Goal: Task Accomplishment & Management: Use online tool/utility

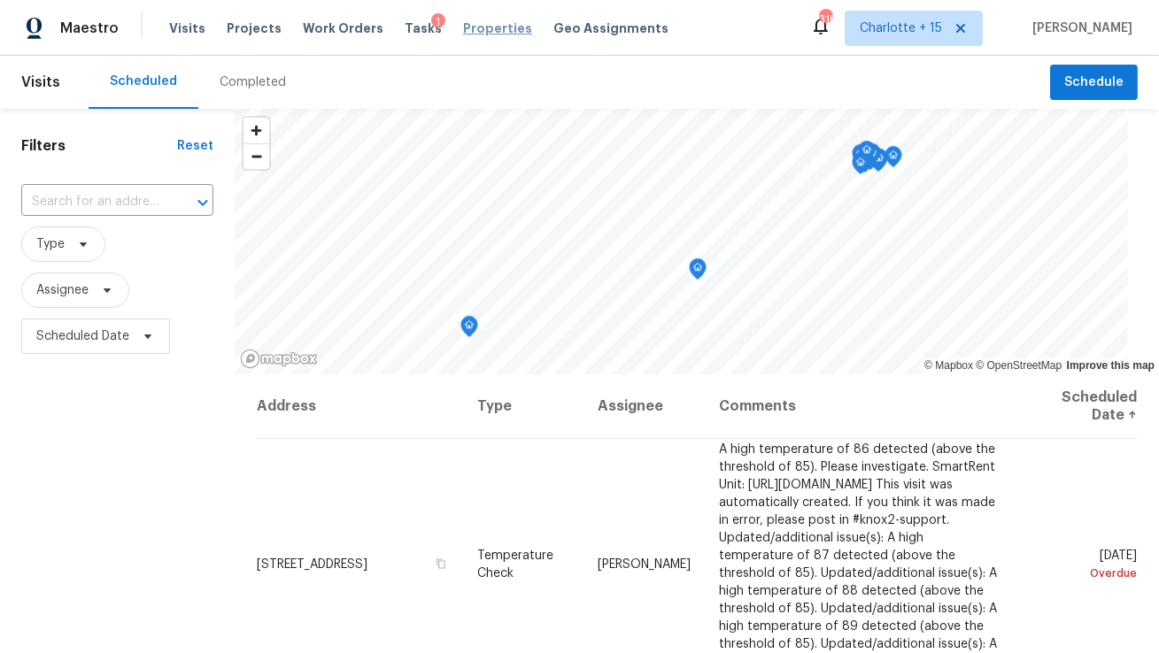
click at [488, 30] on span "Properties" at bounding box center [497, 28] width 69 height 18
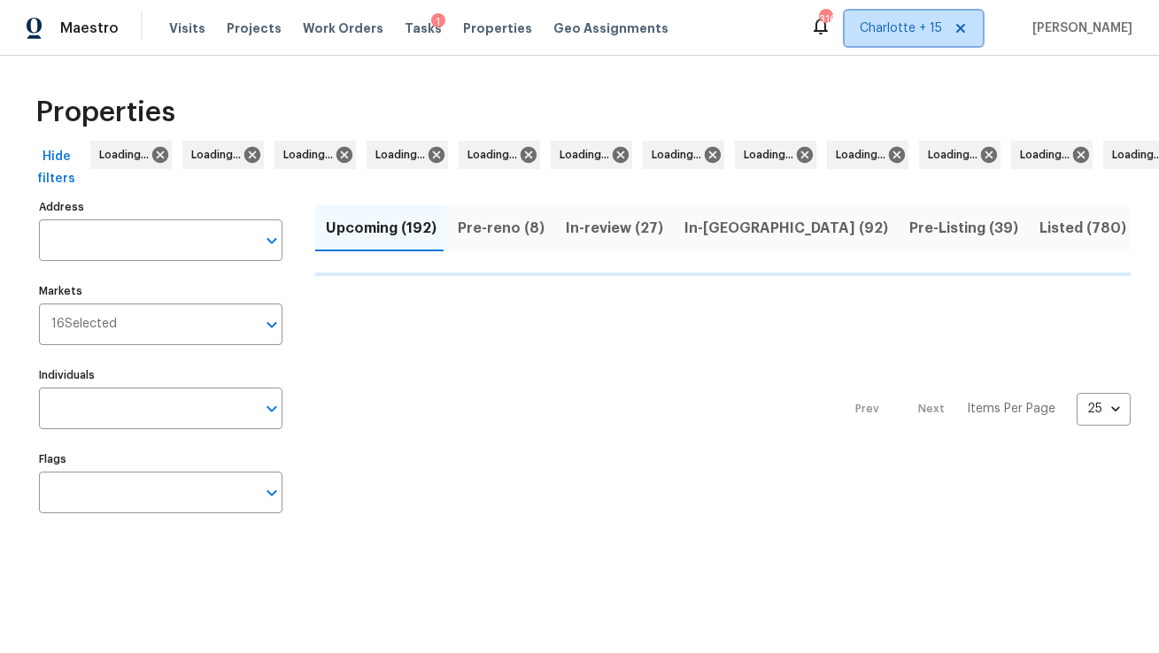
click at [965, 26] on icon at bounding box center [960, 28] width 9 height 9
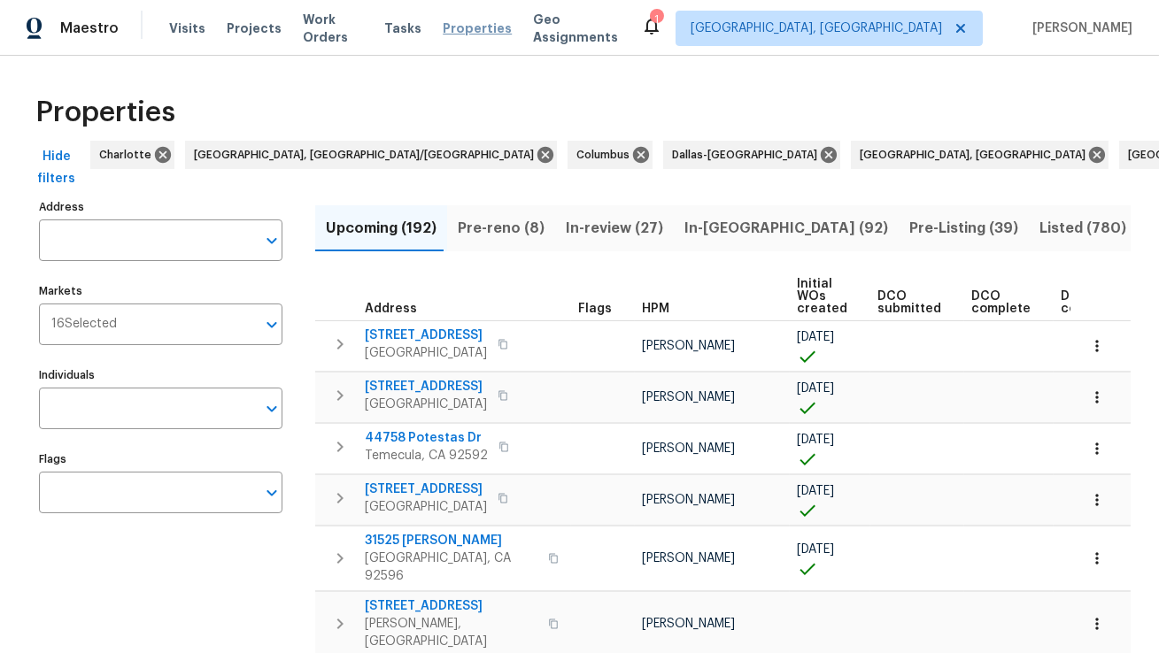
click at [464, 25] on span "Properties" at bounding box center [477, 28] width 69 height 18
click at [80, 29] on span "Maestro" at bounding box center [89, 28] width 58 height 18
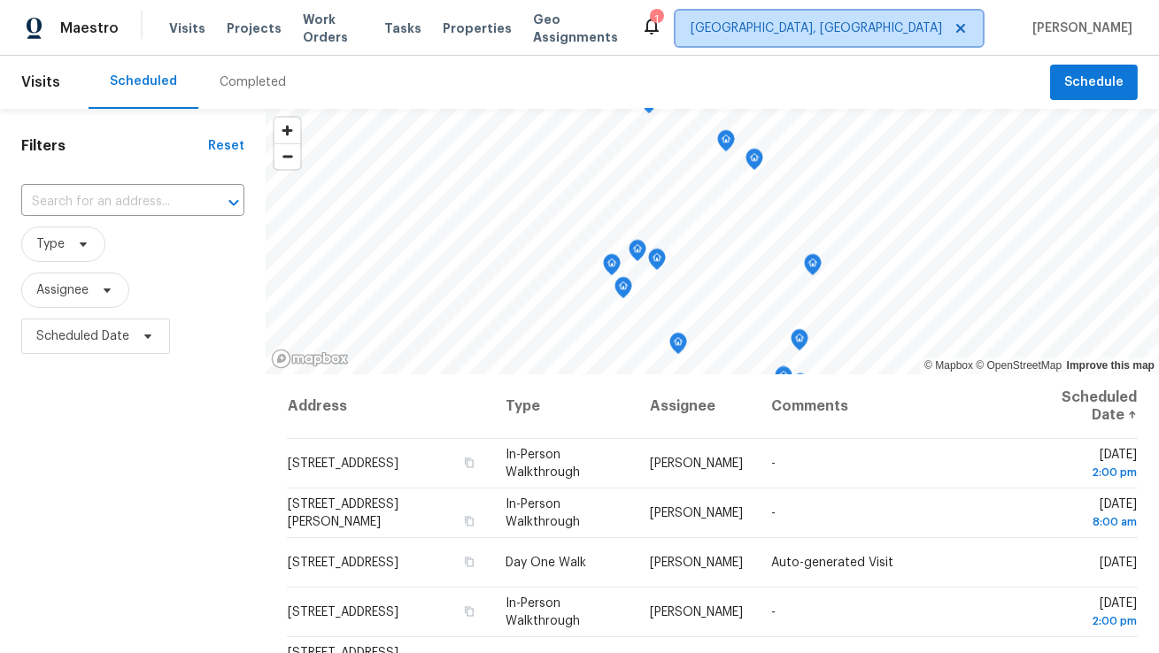
click at [942, 34] on span "Albuquerque, NM" at bounding box center [815, 28] width 251 height 18
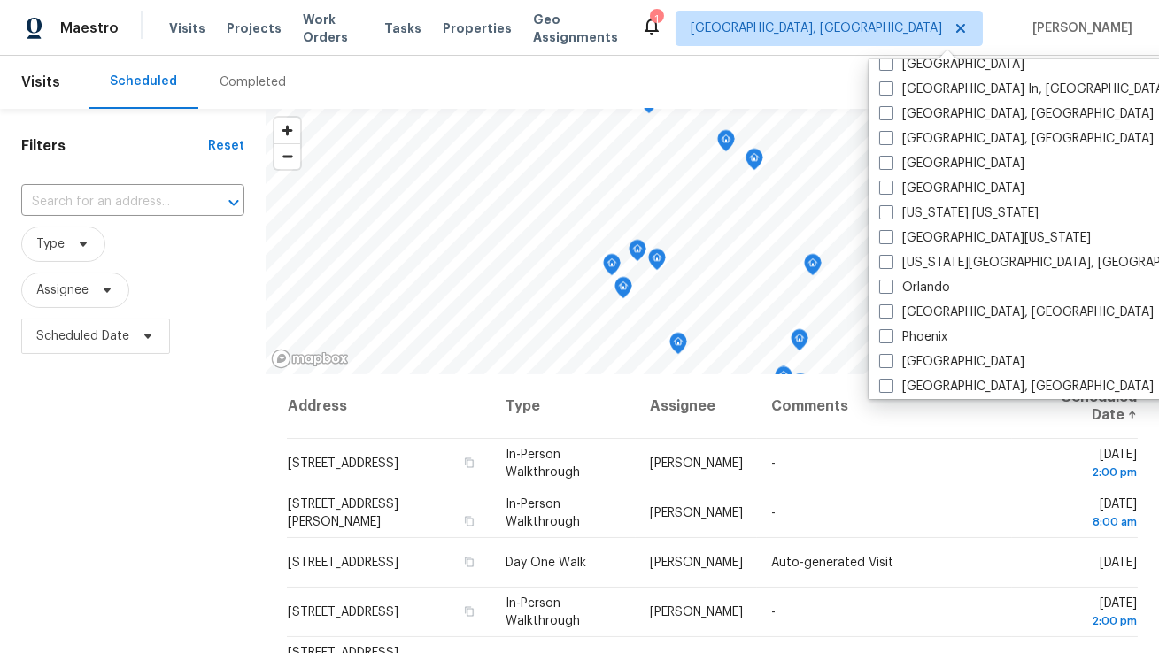
scroll to position [778, 0]
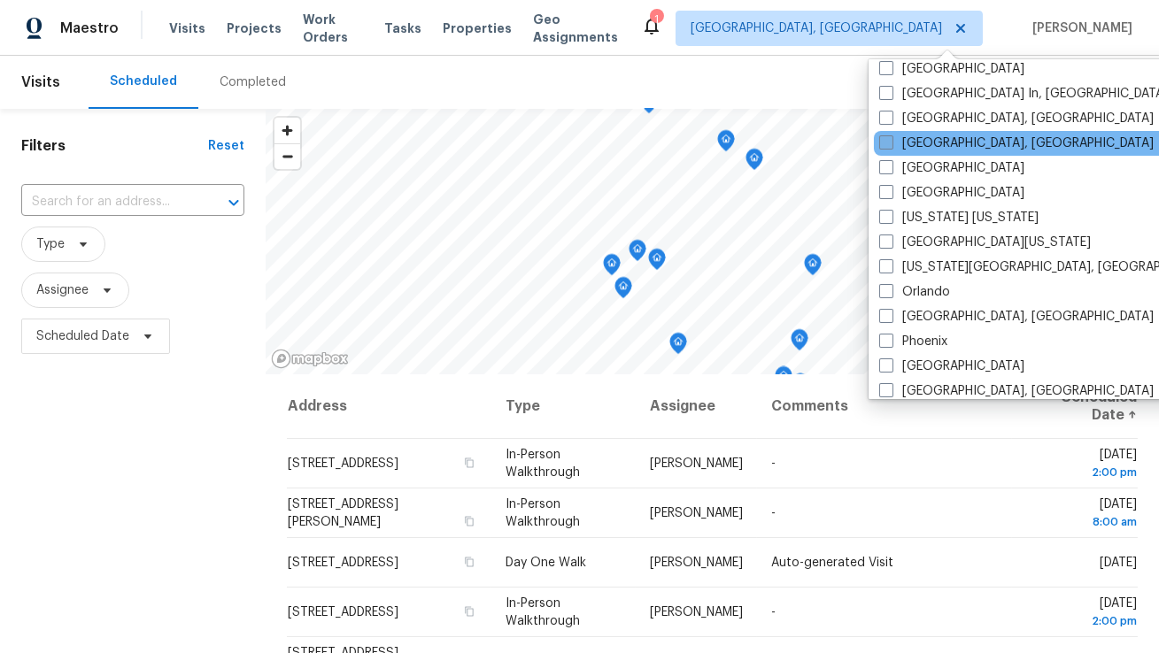
click at [919, 144] on label "[GEOGRAPHIC_DATA], [GEOGRAPHIC_DATA]" at bounding box center [1016, 144] width 274 height 18
click at [890, 144] on input "[GEOGRAPHIC_DATA], [GEOGRAPHIC_DATA]" at bounding box center [885, 141] width 12 height 12
checkbox input "true"
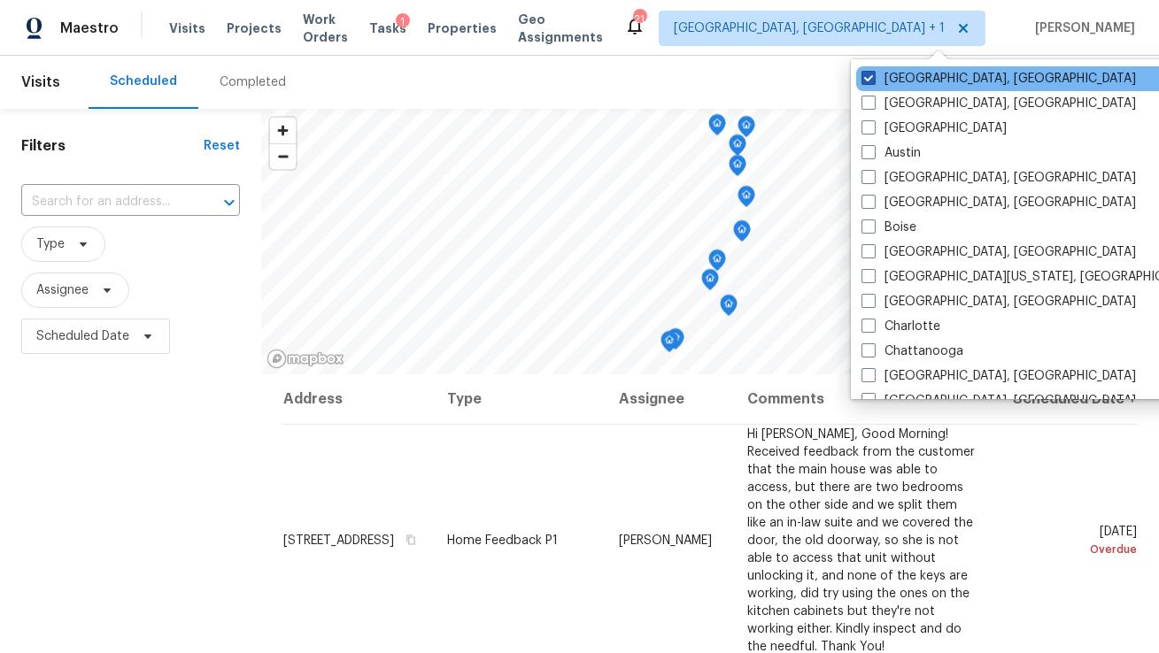
click at [907, 81] on label "Albuquerque, NM" at bounding box center [998, 79] width 274 height 18
click at [873, 81] on input "Albuquerque, NM" at bounding box center [867, 76] width 12 height 12
checkbox input "false"
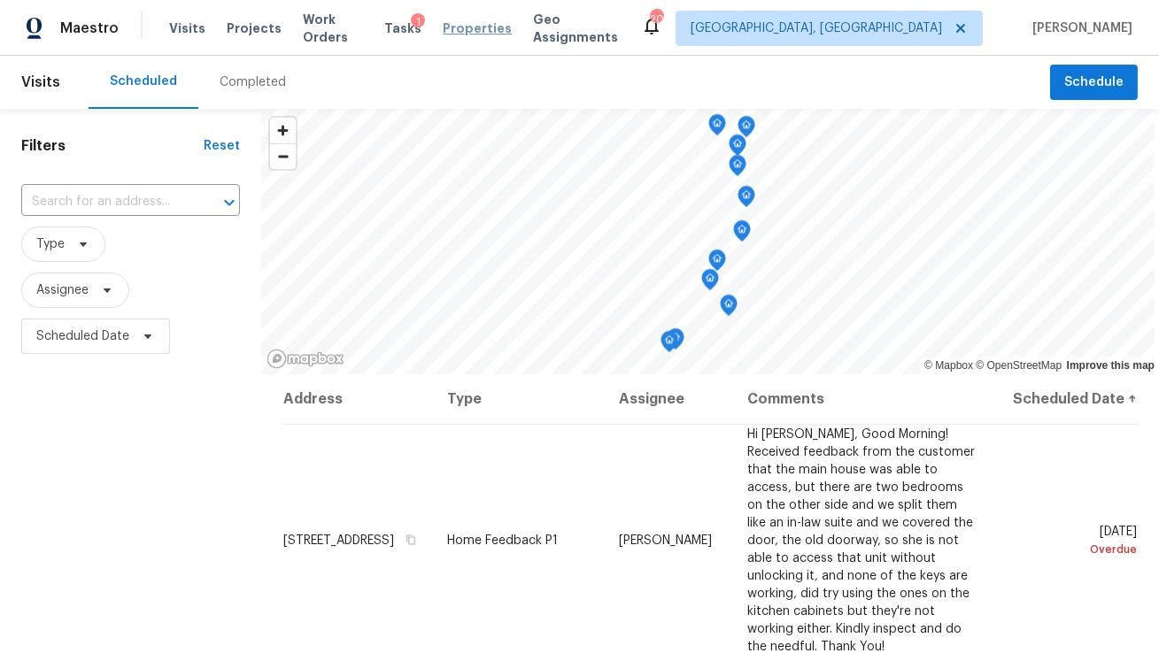
click at [462, 32] on span "Properties" at bounding box center [477, 28] width 69 height 18
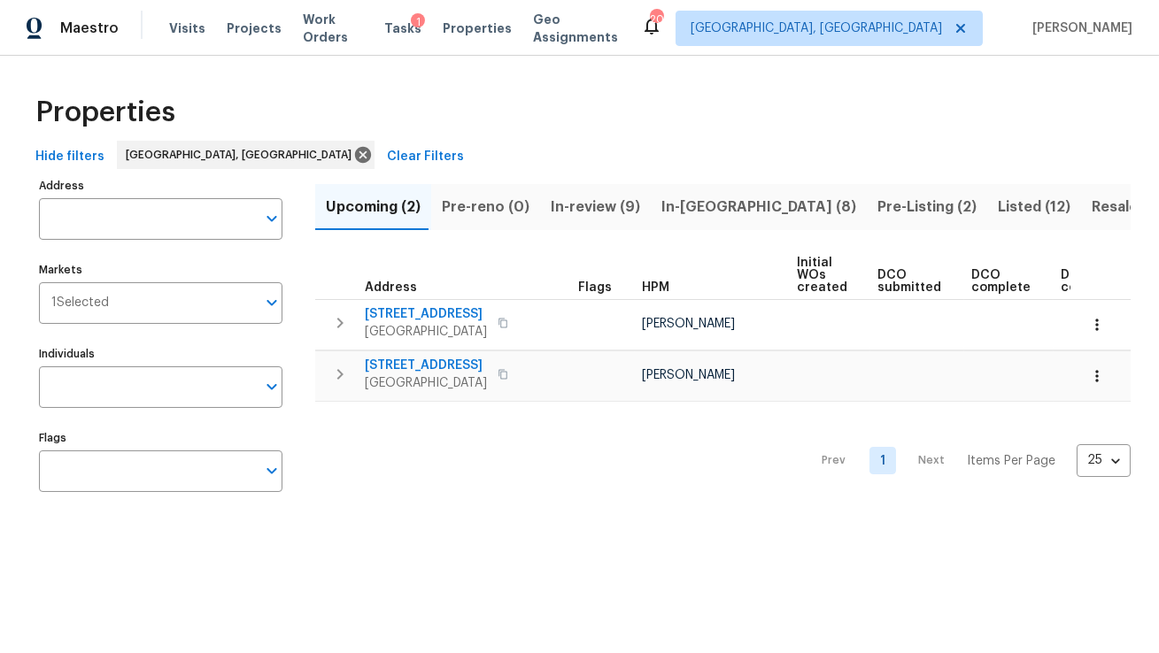
click at [570, 204] on span "In-review (9)" at bounding box center [595, 207] width 89 height 25
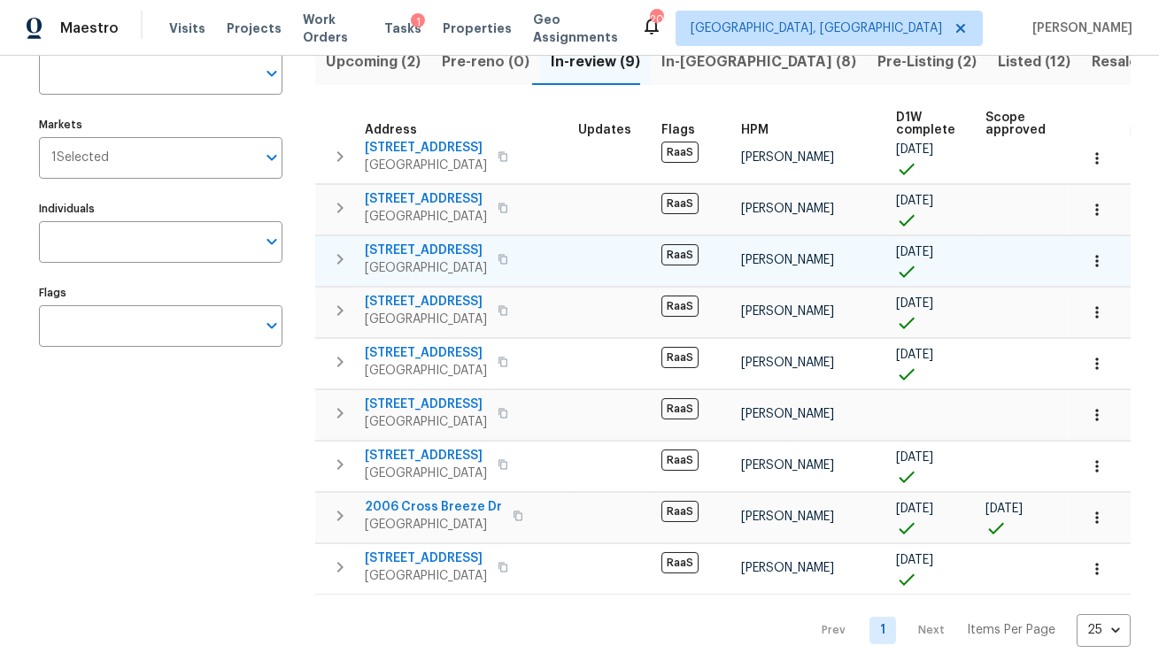
scroll to position [165, 0]
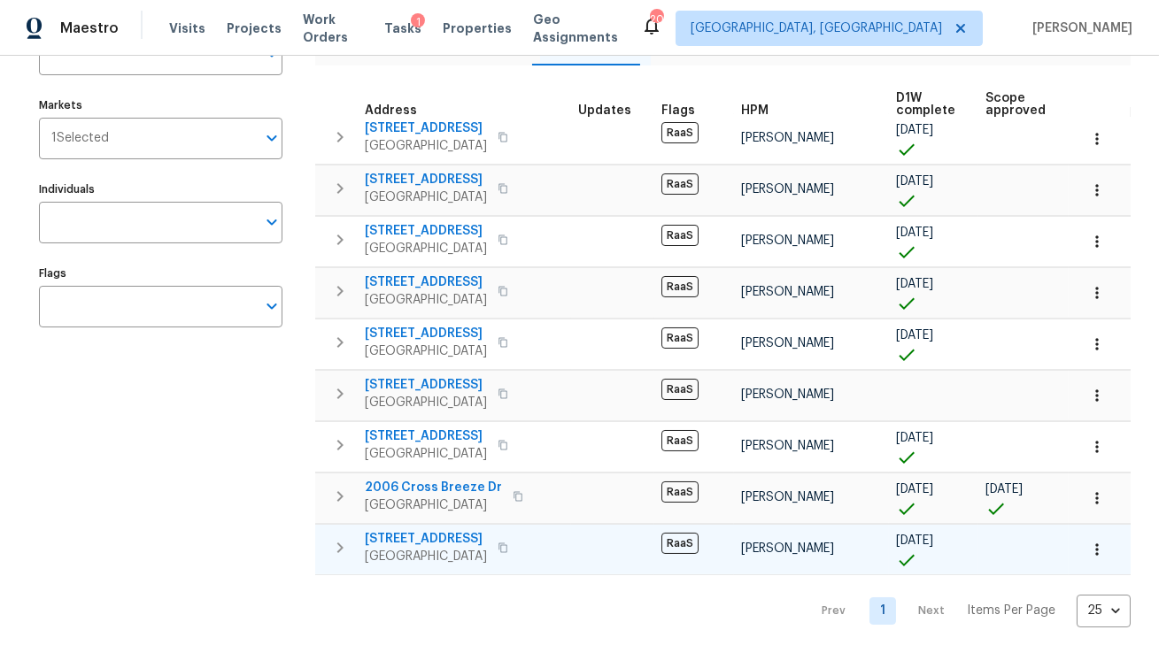
click at [435, 537] on span "18835 NW 11th Ct" at bounding box center [426, 539] width 122 height 18
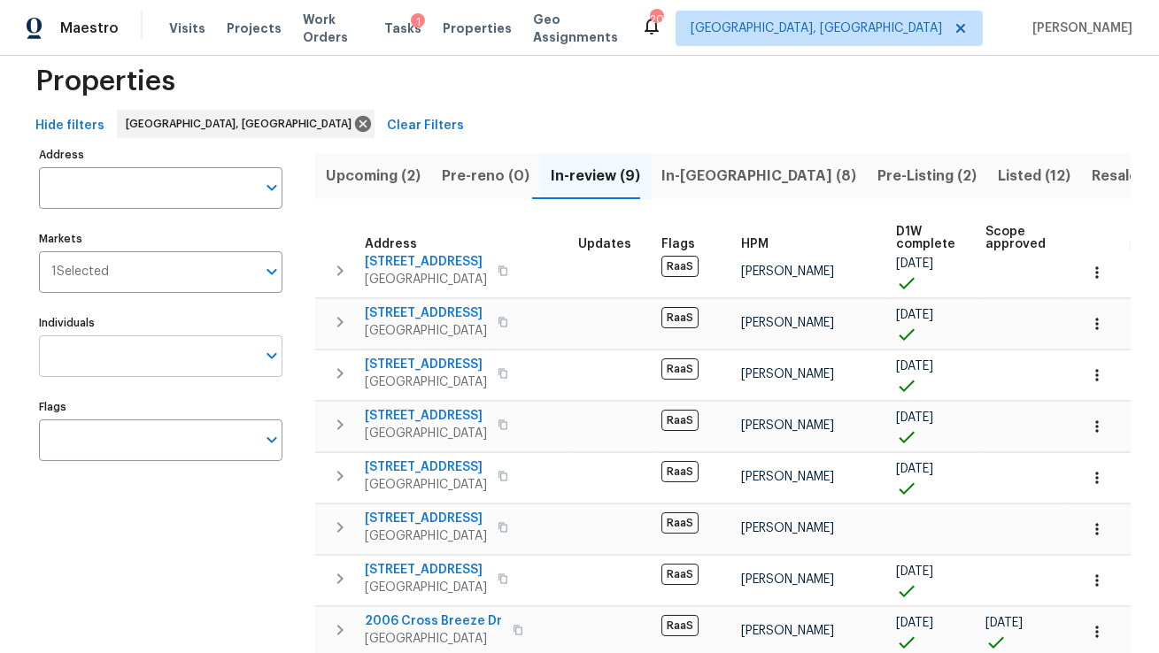
scroll to position [0, 0]
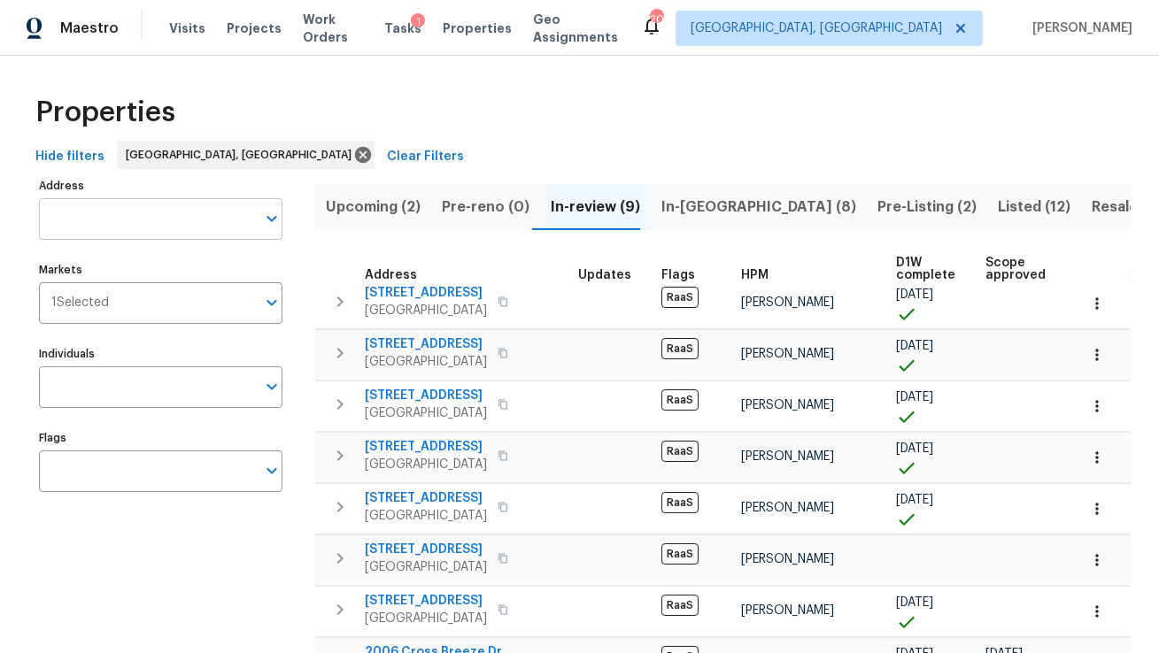
click at [194, 227] on input "Address" at bounding box center [147, 219] width 217 height 42
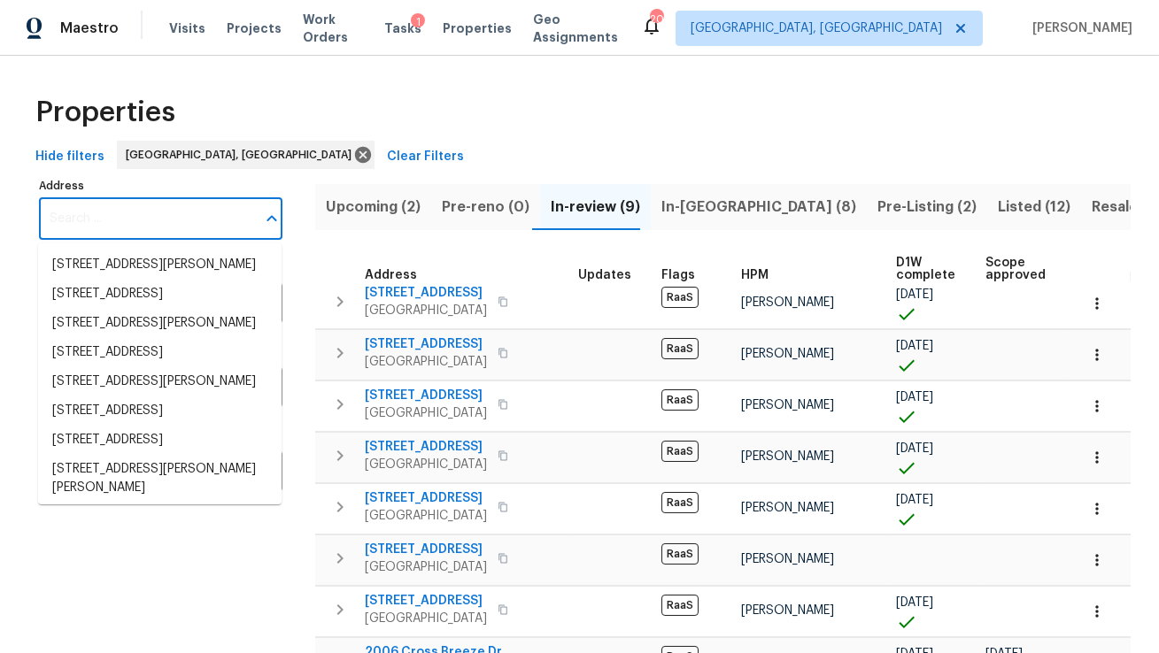
paste input "7110 Ravenwood Ln, Lithonia, GA 30038"
type input "7110 Ravenwood Ln, Lithonia, GA 30038"
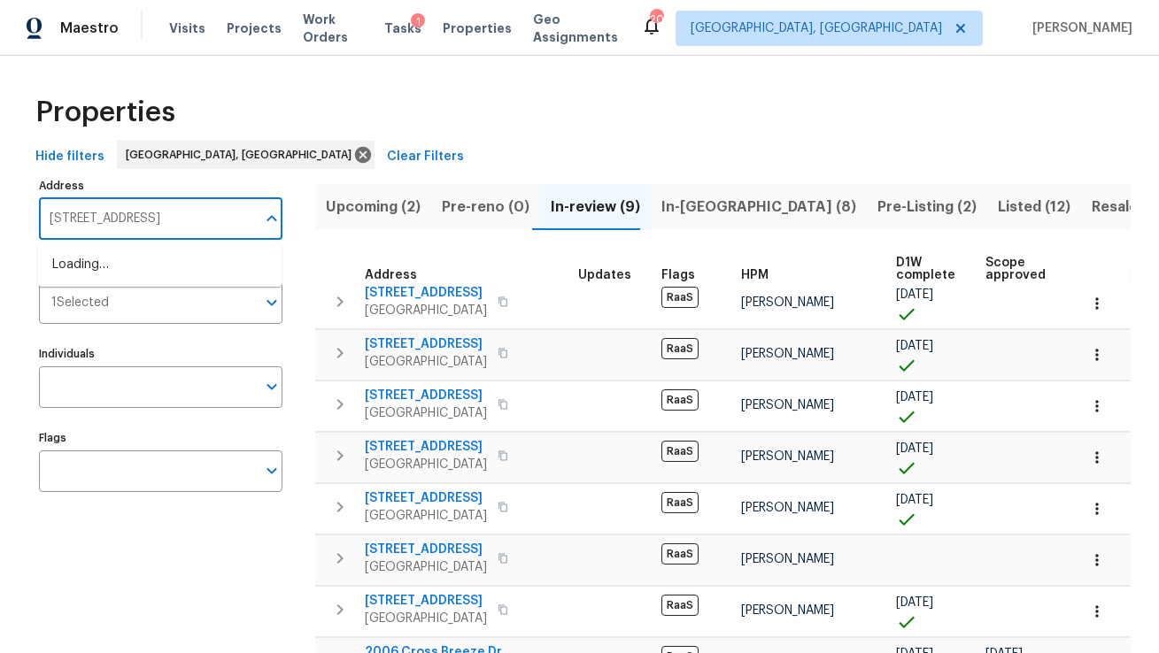
scroll to position [0, 27]
click at [186, 273] on li "7110 Ravenwood Ln Lithonia GA 30038" at bounding box center [159, 264] width 243 height 29
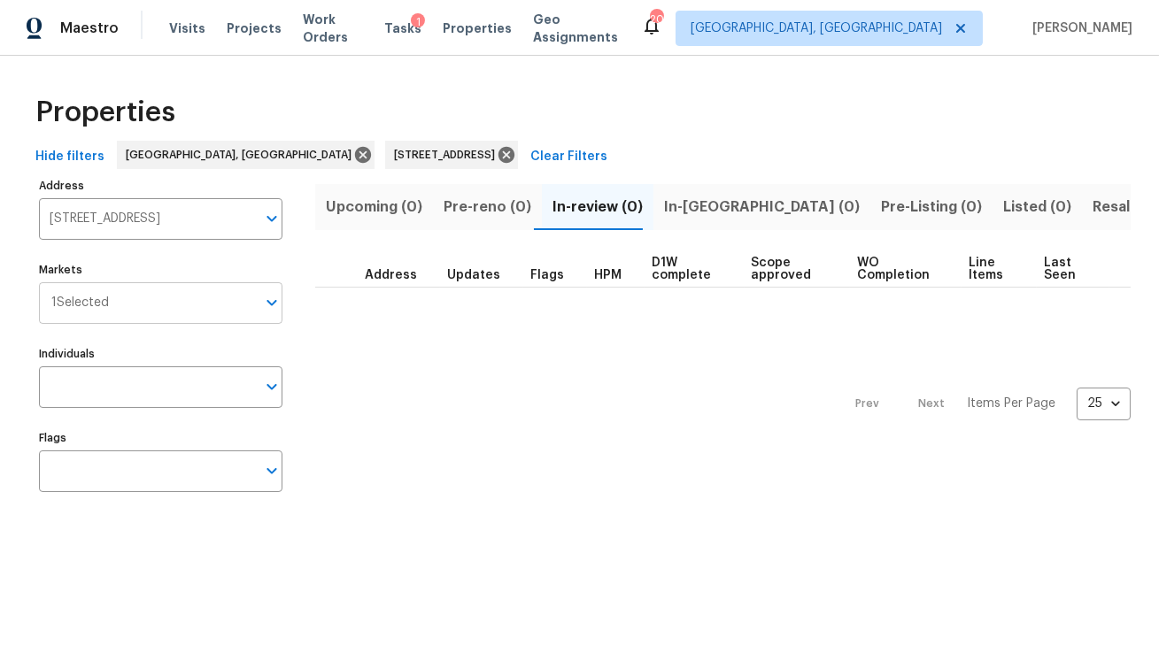
click at [173, 318] on input "Markets" at bounding box center [182, 303] width 147 height 42
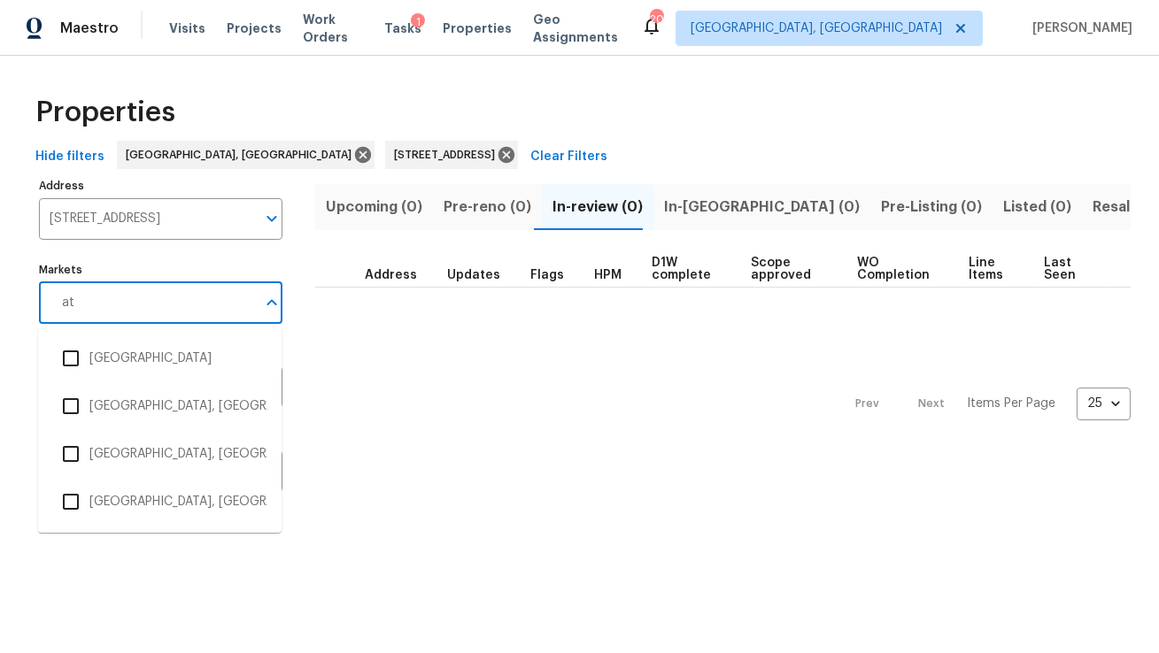
type input "atl"
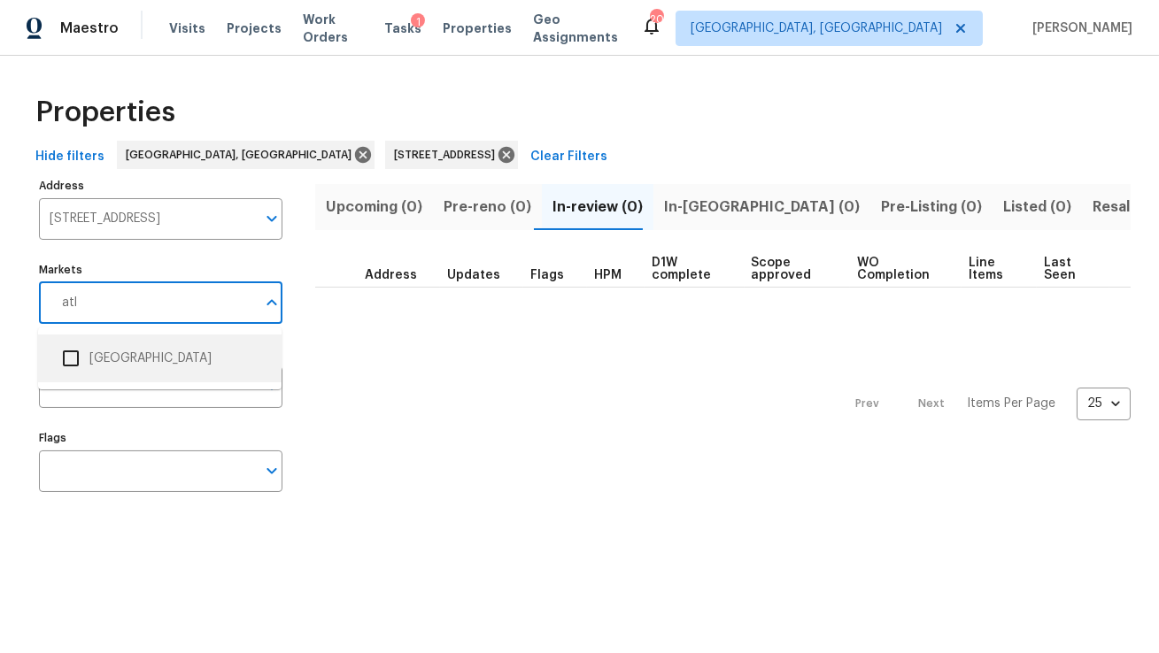
click at [103, 361] on li "Atlanta" at bounding box center [159, 358] width 215 height 37
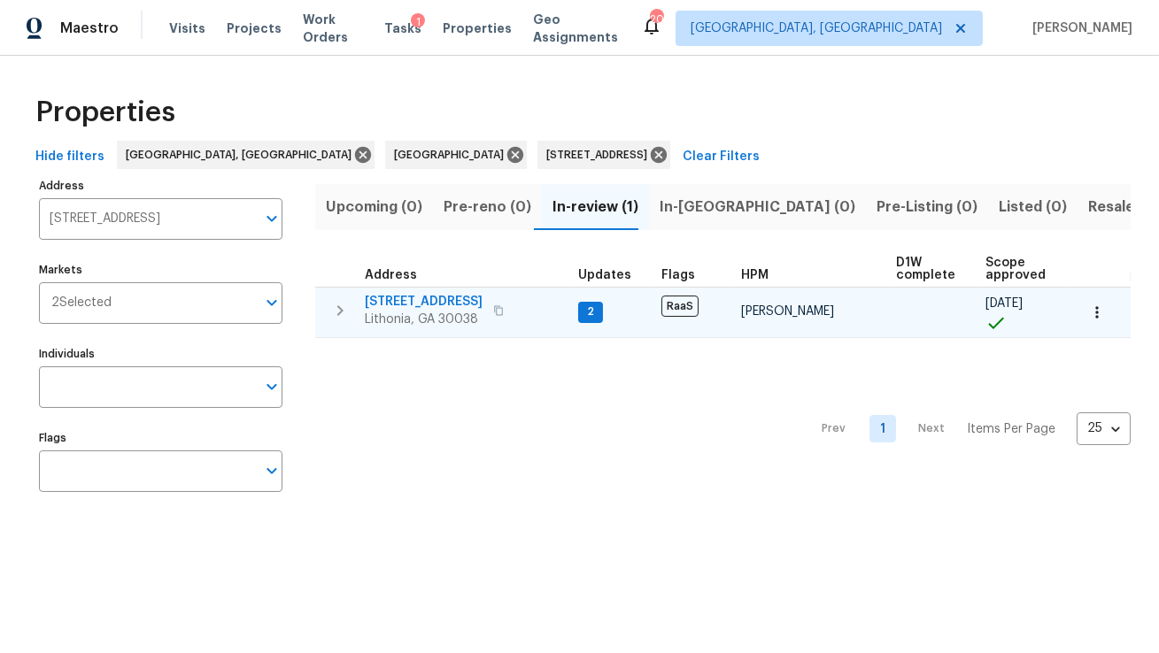
click at [452, 301] on span "7110 Ravenwood Ln" at bounding box center [424, 302] width 118 height 18
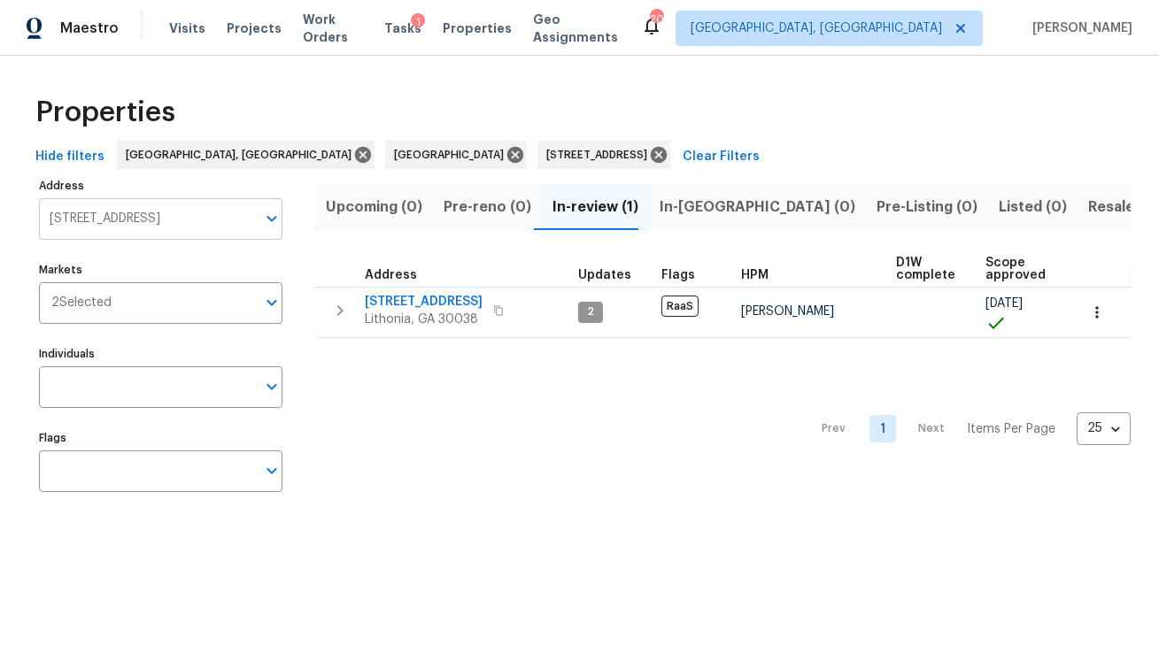
click at [151, 222] on input "7110 Ravenwood Ln Lithonia GA 30038" at bounding box center [147, 219] width 217 height 42
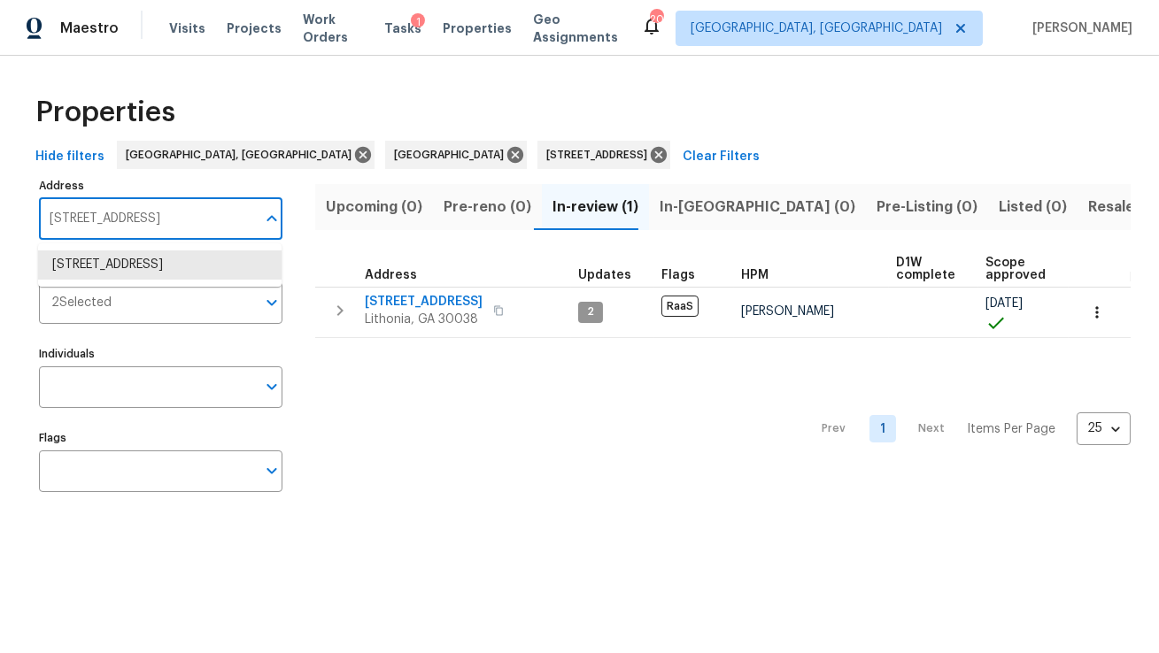
paste input "2931 Two Lake Cir, Atlanta, GA 30349"
type input "2931 Two Lake Cir, Atlanta, GA 30349"
click at [150, 261] on li "2931 Two Lake Cir Atlanta GA 30349" at bounding box center [159, 264] width 243 height 29
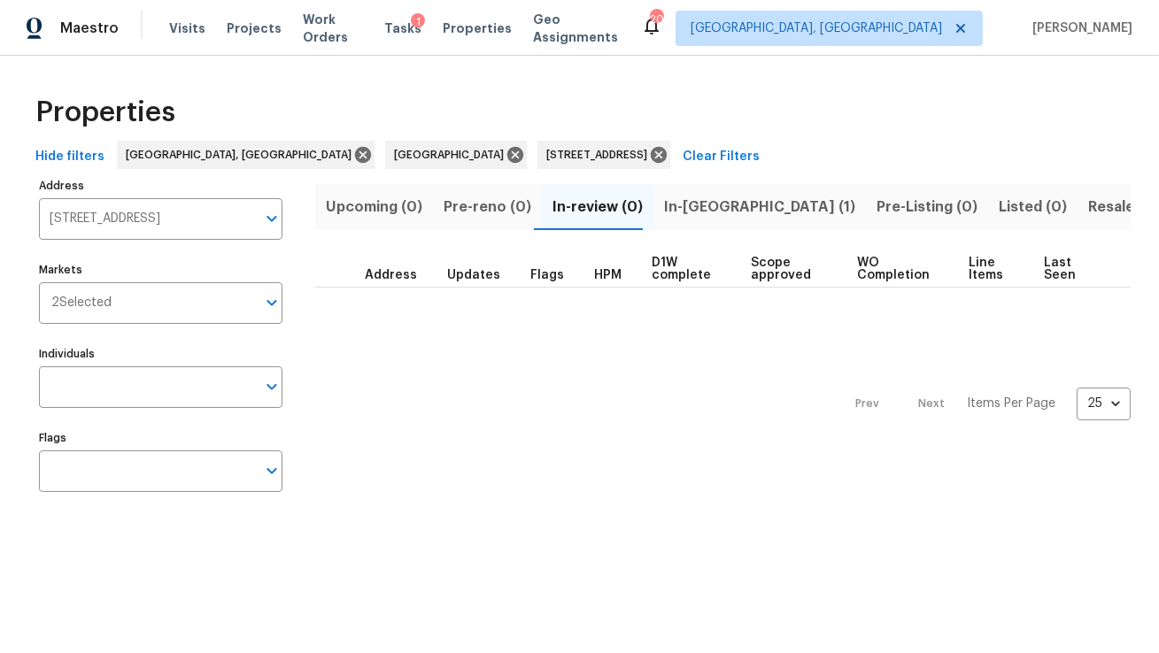
click at [713, 204] on span "In-reno (1)" at bounding box center [759, 207] width 191 height 25
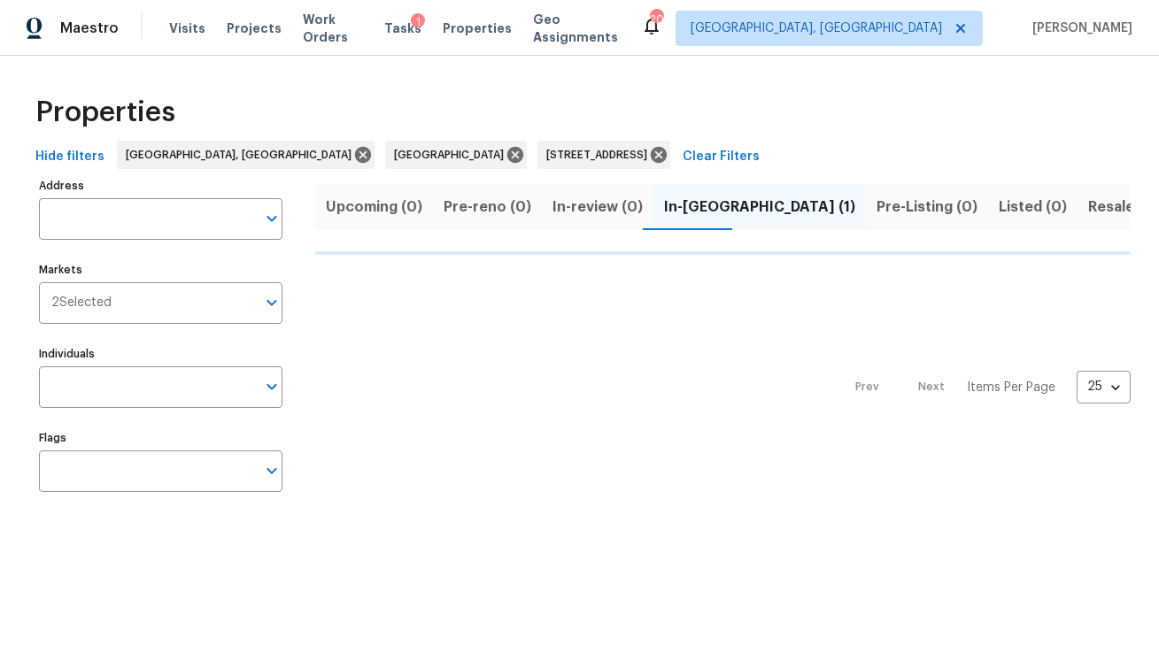
type input "2931 Two Lake Cir Atlanta GA 30349"
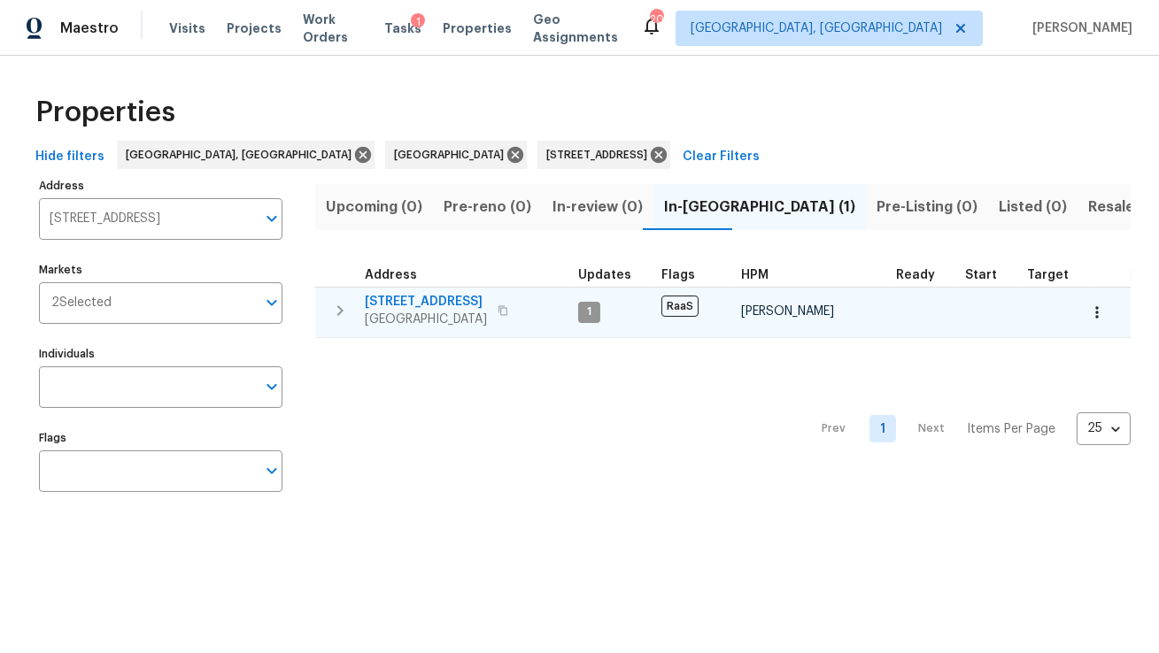
click at [414, 304] on span "2931 Two Lake Cir" at bounding box center [426, 302] width 122 height 18
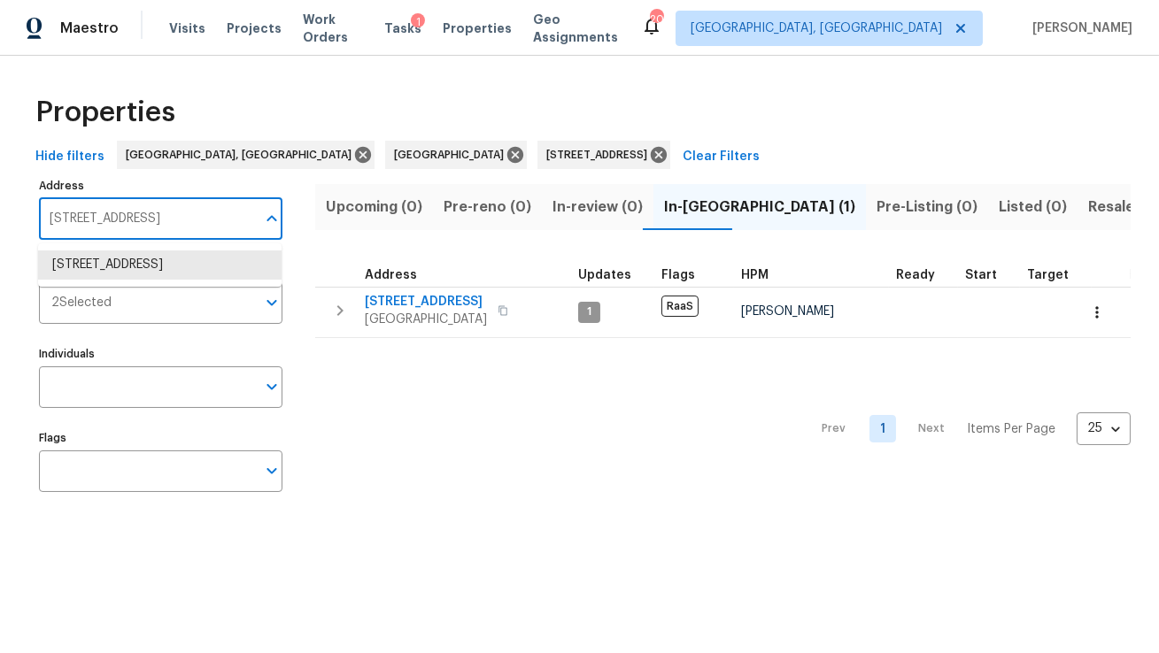
click at [159, 217] on input "2931 Two Lake Cir Atlanta GA 30349" at bounding box center [147, 219] width 217 height 42
paste input "18200 NW 9th Ave, Miami, FL 3316"
type input "[STREET_ADDRESS]"
click at [158, 264] on li "18200 NW 9th Ave Miami FL 33169" at bounding box center [159, 264] width 243 height 29
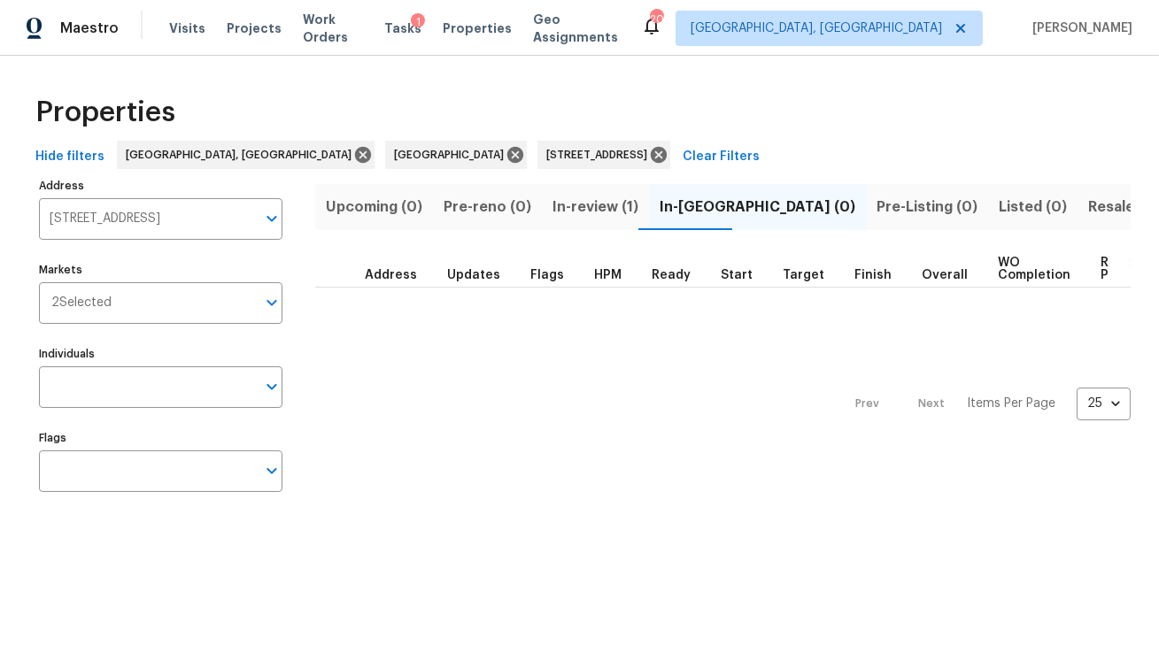
click at [582, 209] on span "In-review (1)" at bounding box center [595, 207] width 86 height 25
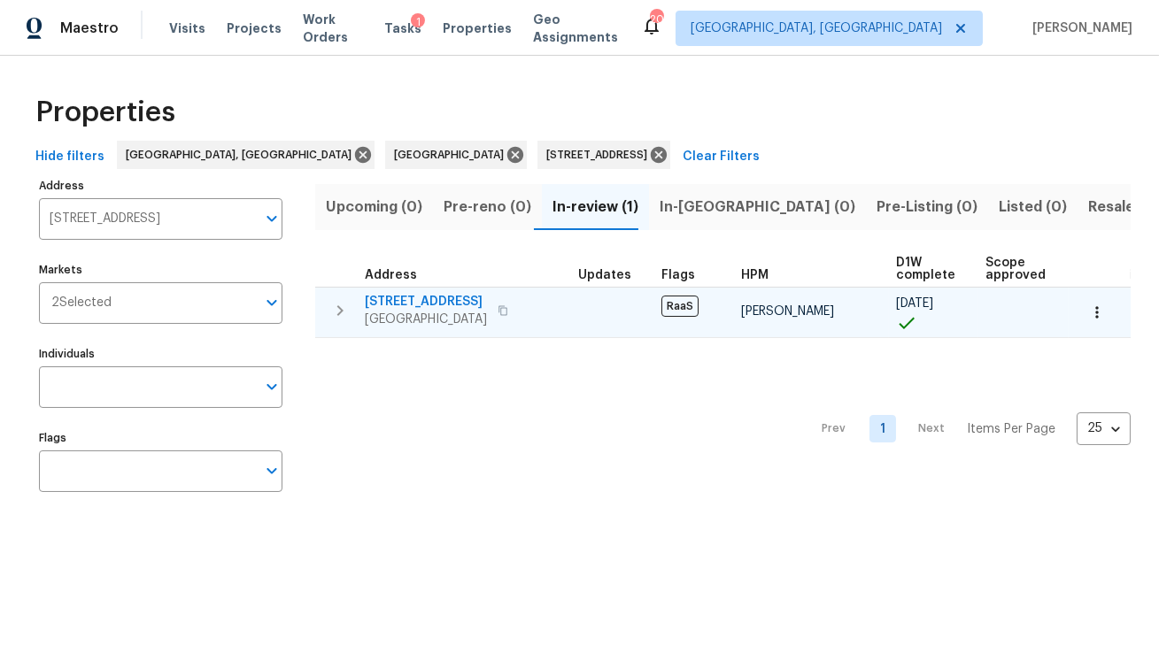
click at [425, 309] on span "18200 NW 9th Ave" at bounding box center [426, 302] width 122 height 18
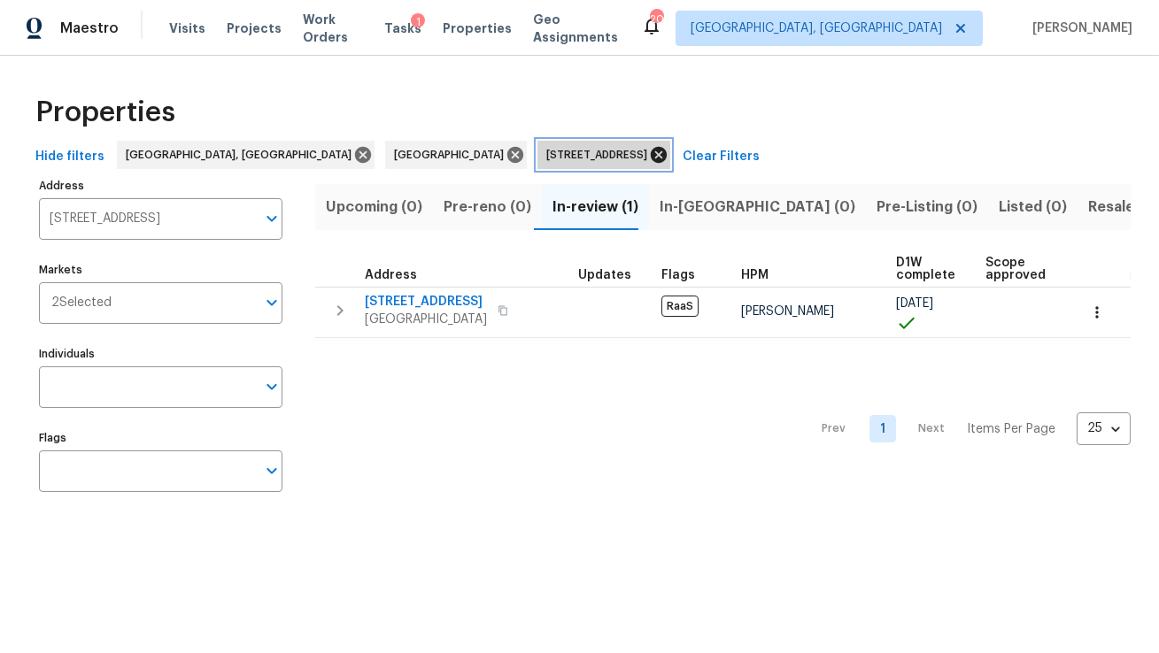
click at [649, 156] on icon at bounding box center [658, 154] width 19 height 19
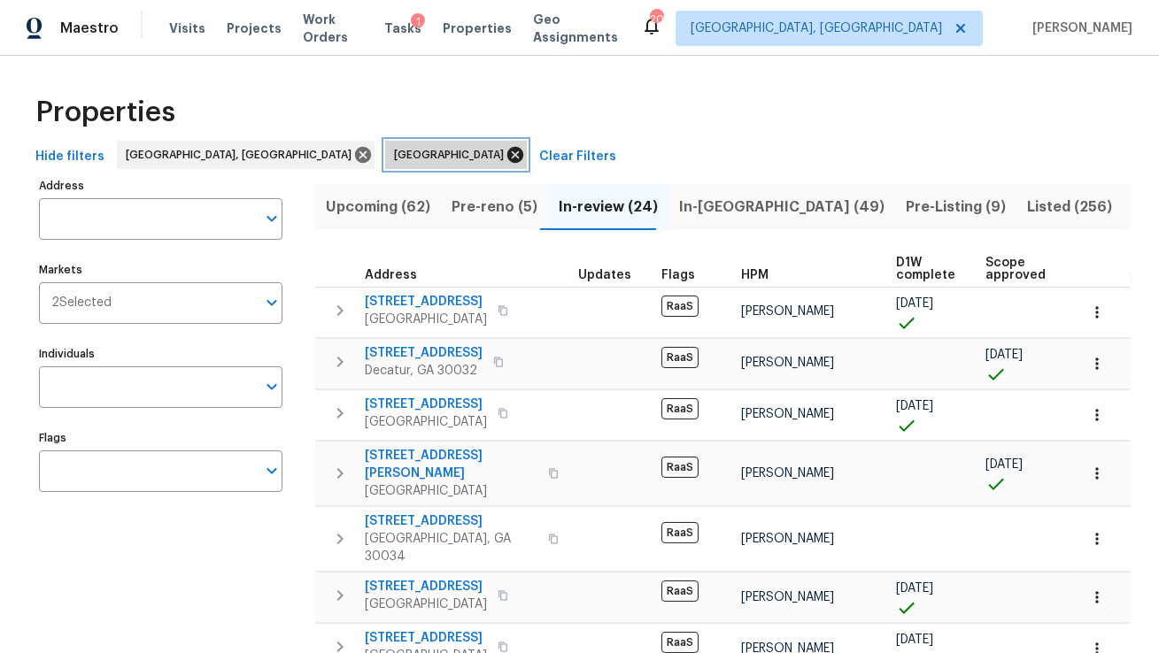
click at [505, 152] on icon at bounding box center [514, 154] width 19 height 19
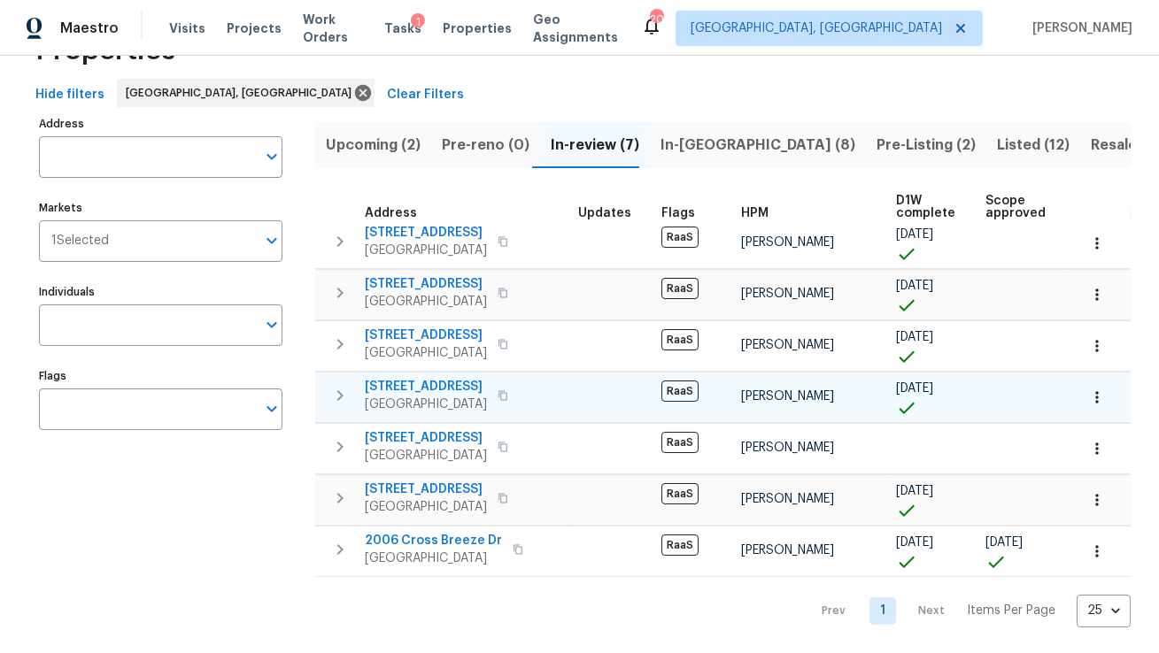
scroll to position [10, 0]
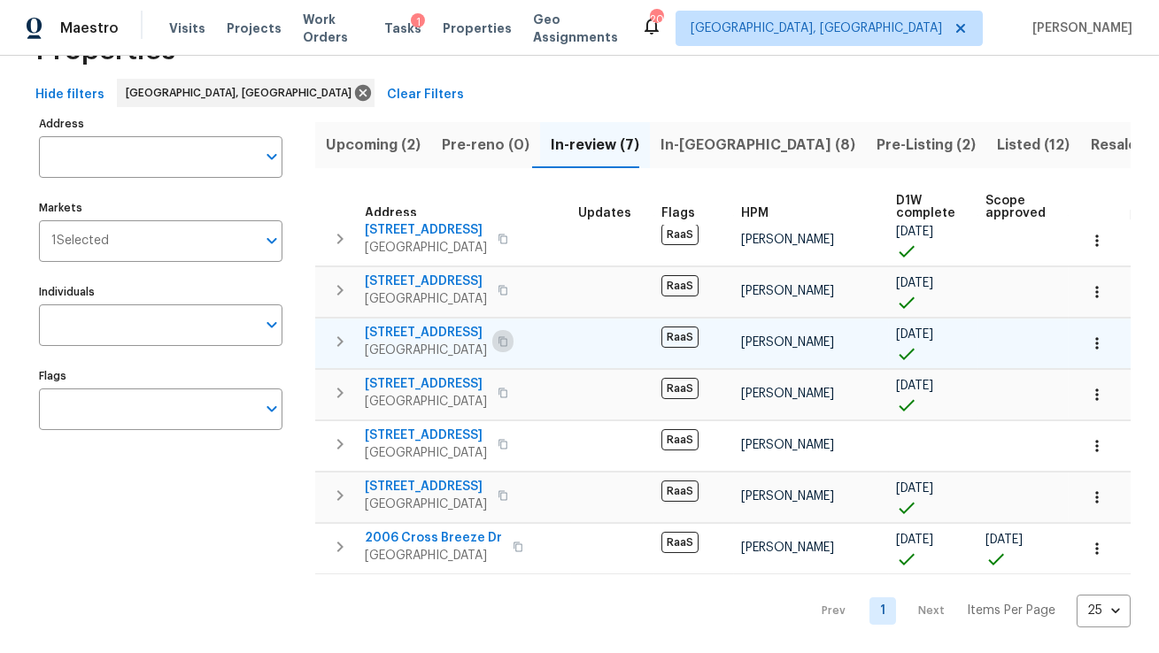
click at [507, 340] on icon "button" at bounding box center [502, 341] width 9 height 10
click at [508, 340] on icon "button" at bounding box center [502, 341] width 11 height 11
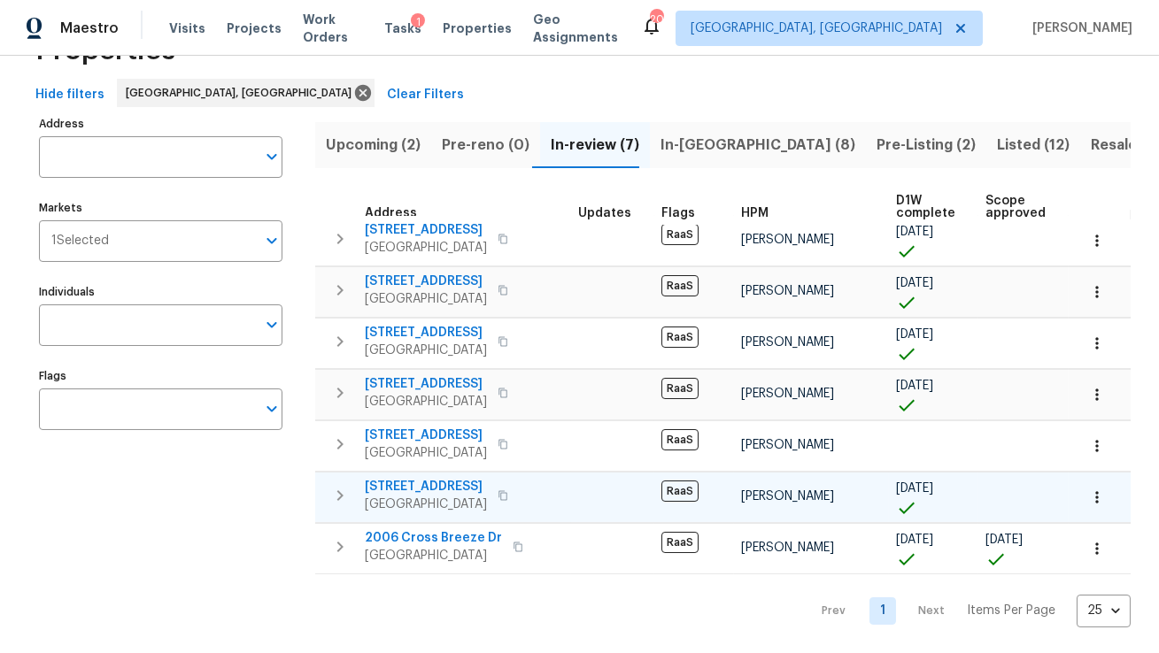
click at [508, 493] on icon "button" at bounding box center [502, 495] width 11 height 11
click at [455, 489] on span "12179 58th Pl N" at bounding box center [426, 487] width 122 height 18
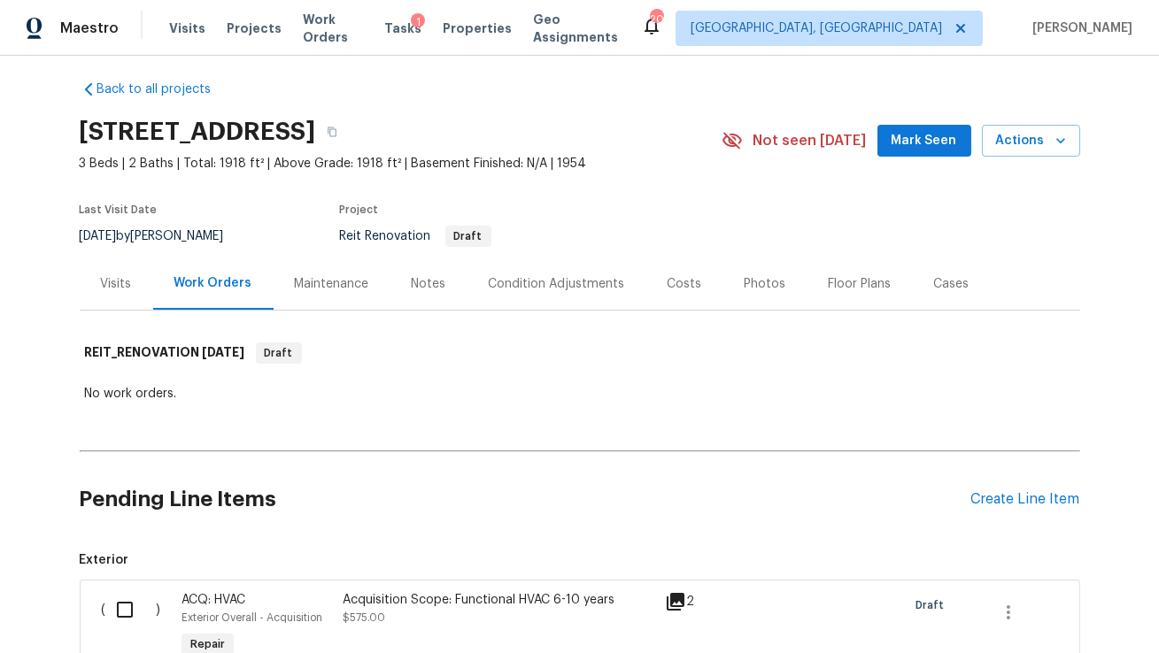
scroll to position [13, 0]
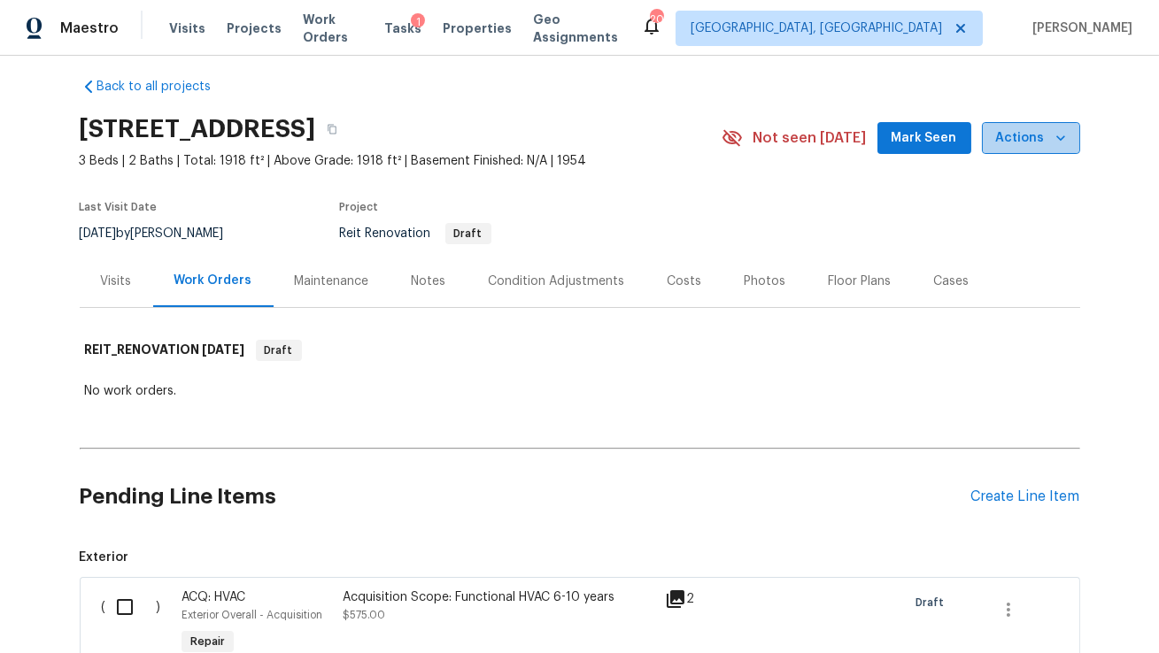
click at [1047, 148] on span "Actions" at bounding box center [1031, 138] width 70 height 22
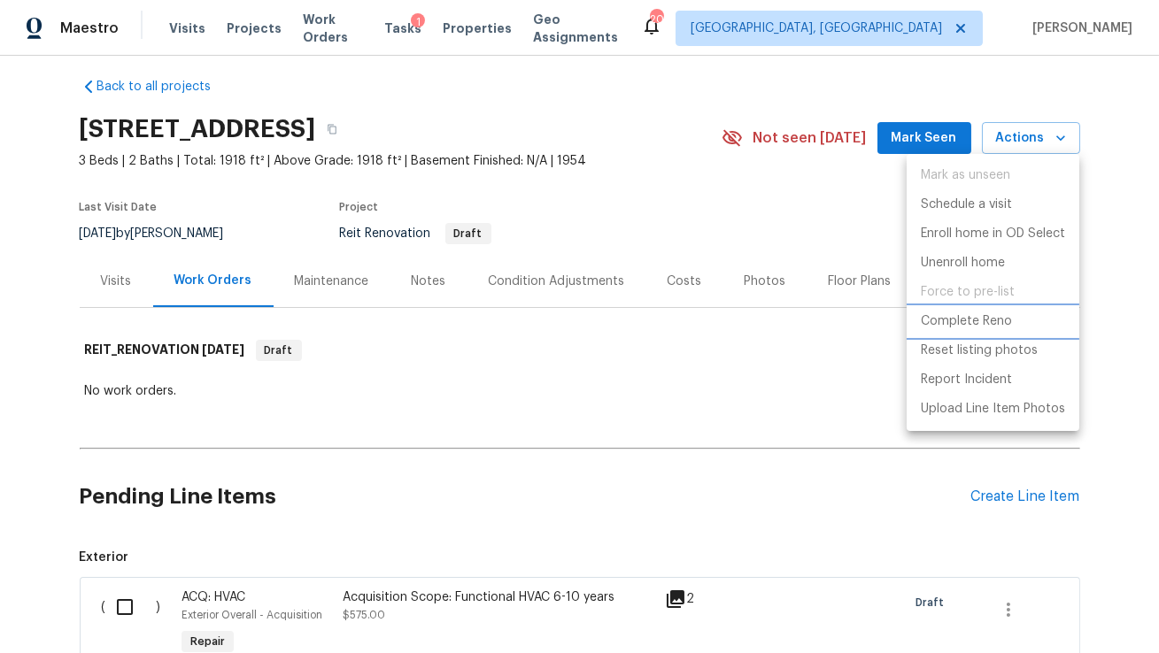
click at [960, 323] on p "Complete Reno" at bounding box center [965, 321] width 91 height 19
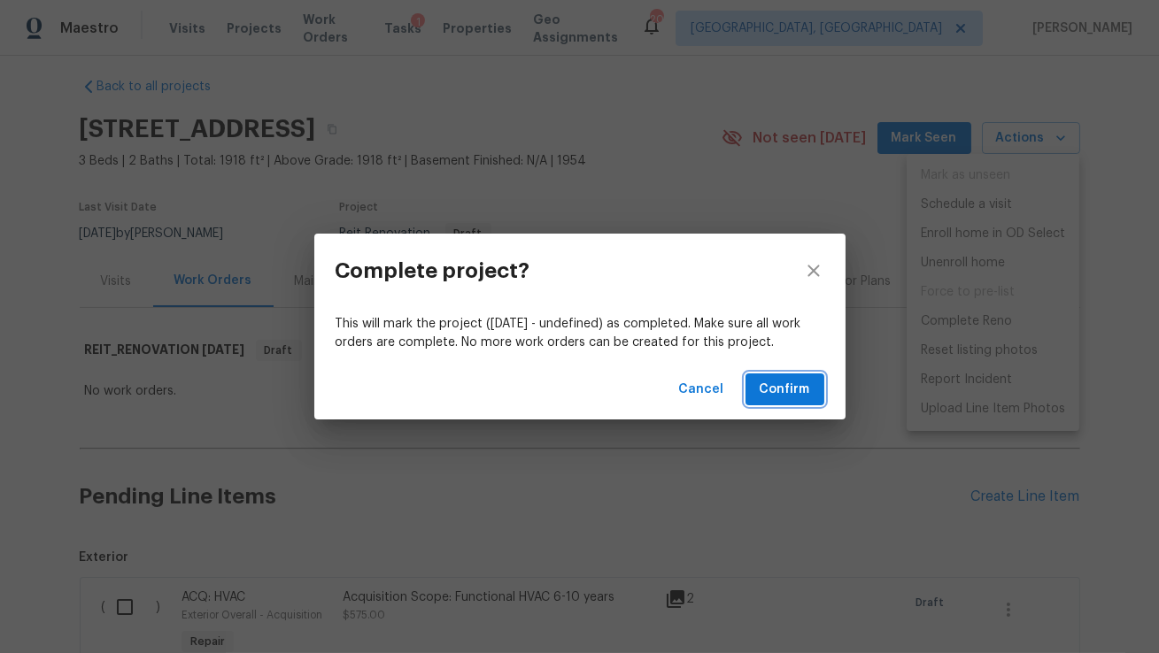
click at [767, 390] on span "Confirm" at bounding box center [784, 390] width 50 height 22
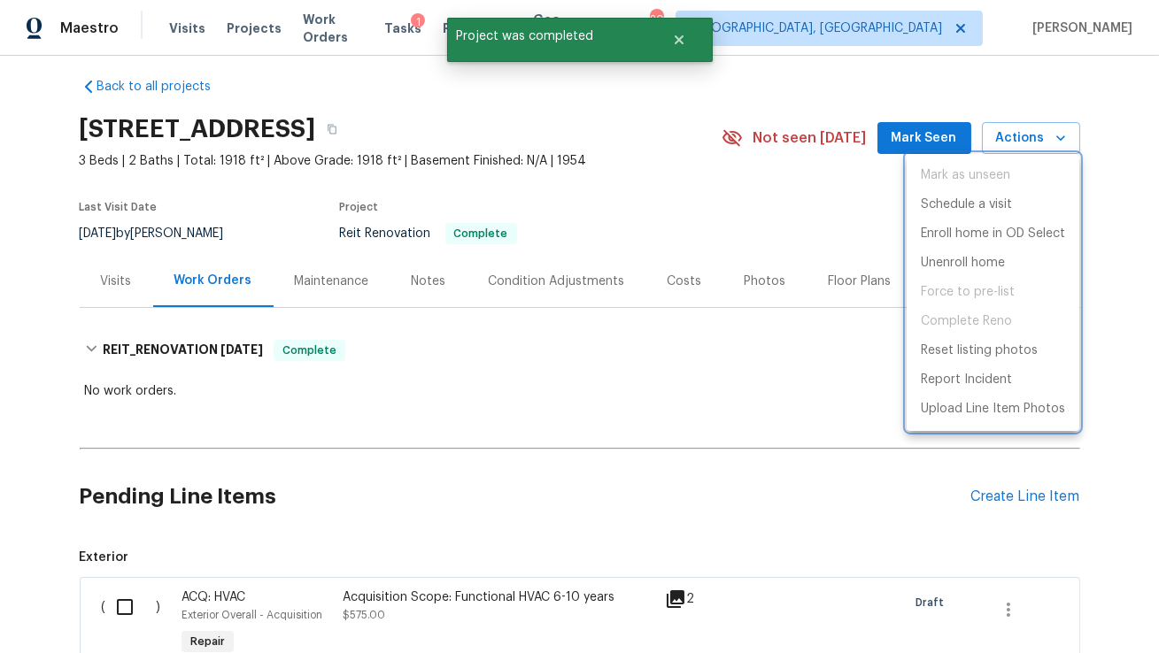
click at [500, 127] on div at bounding box center [579, 326] width 1159 height 653
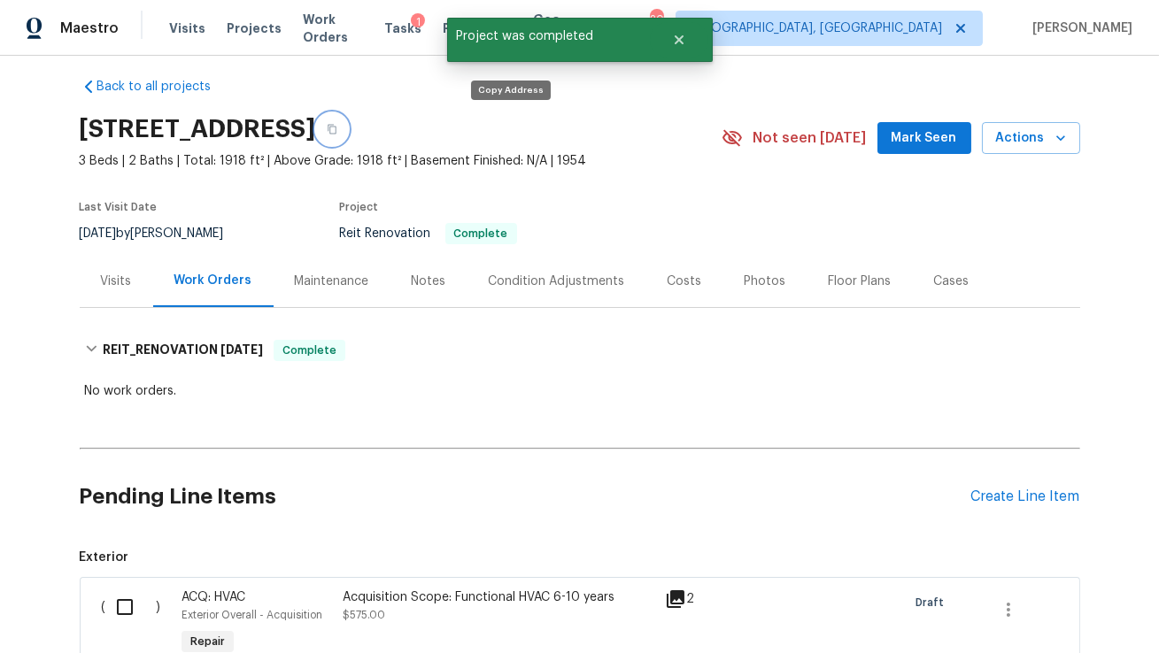
click at [336, 128] on icon "button" at bounding box center [331, 130] width 9 height 10
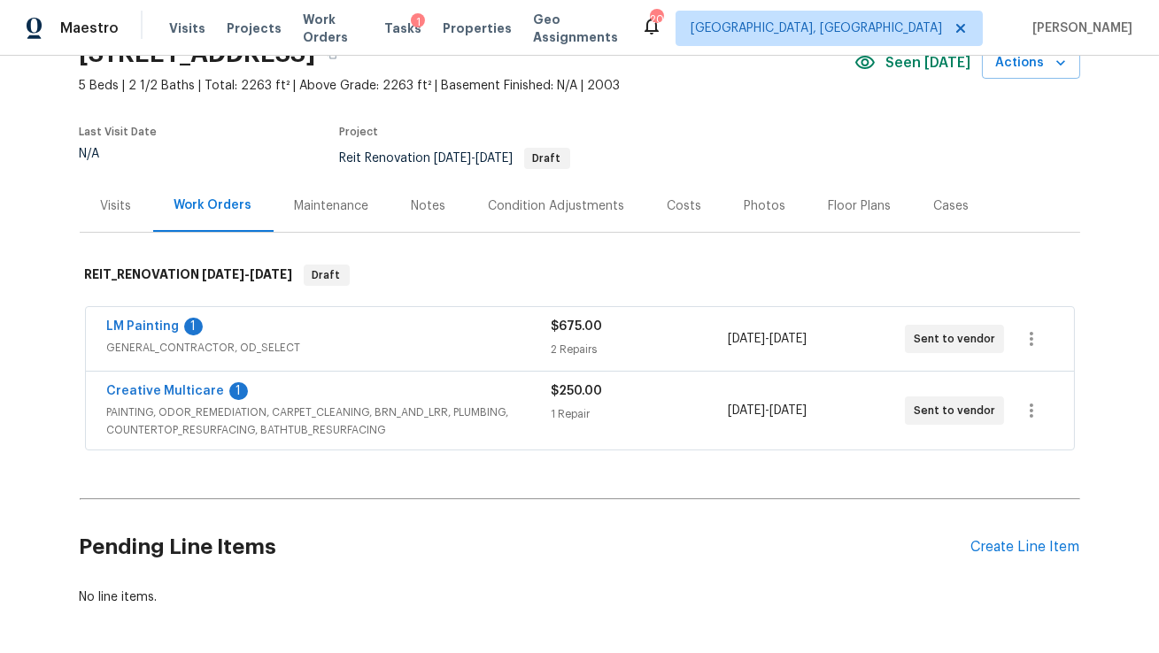
scroll to position [160, 0]
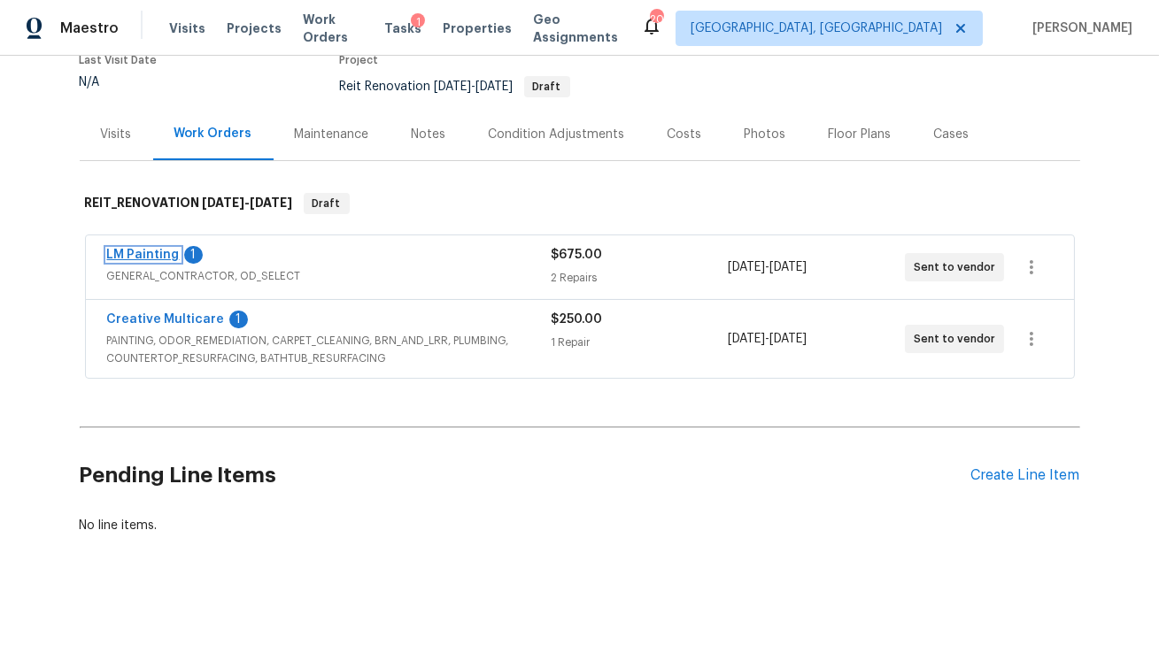
click at [150, 254] on link "LM Painting" at bounding box center [143, 255] width 73 height 12
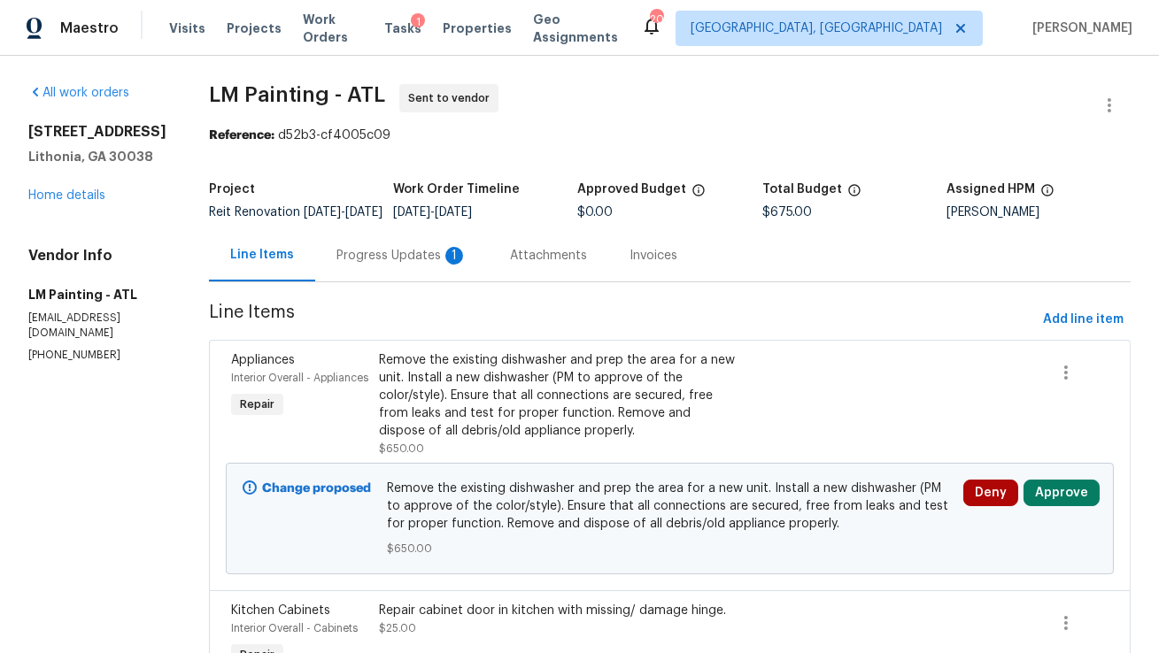
scroll to position [181, 0]
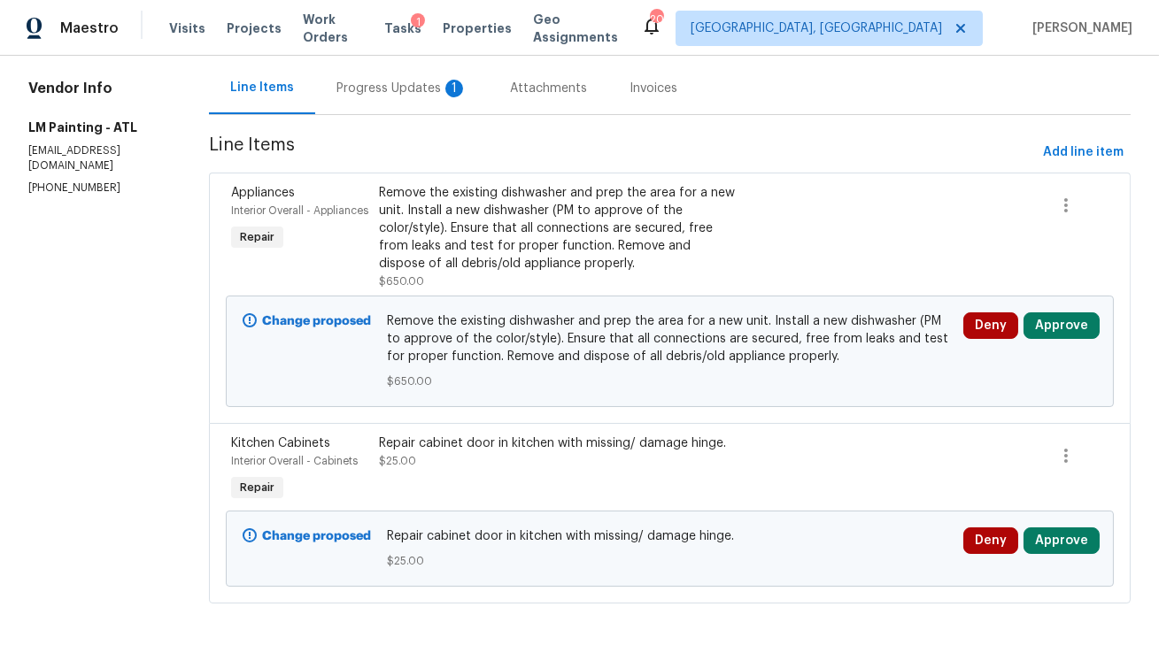
click at [428, 96] on div "Progress Updates 1" at bounding box center [401, 89] width 131 height 18
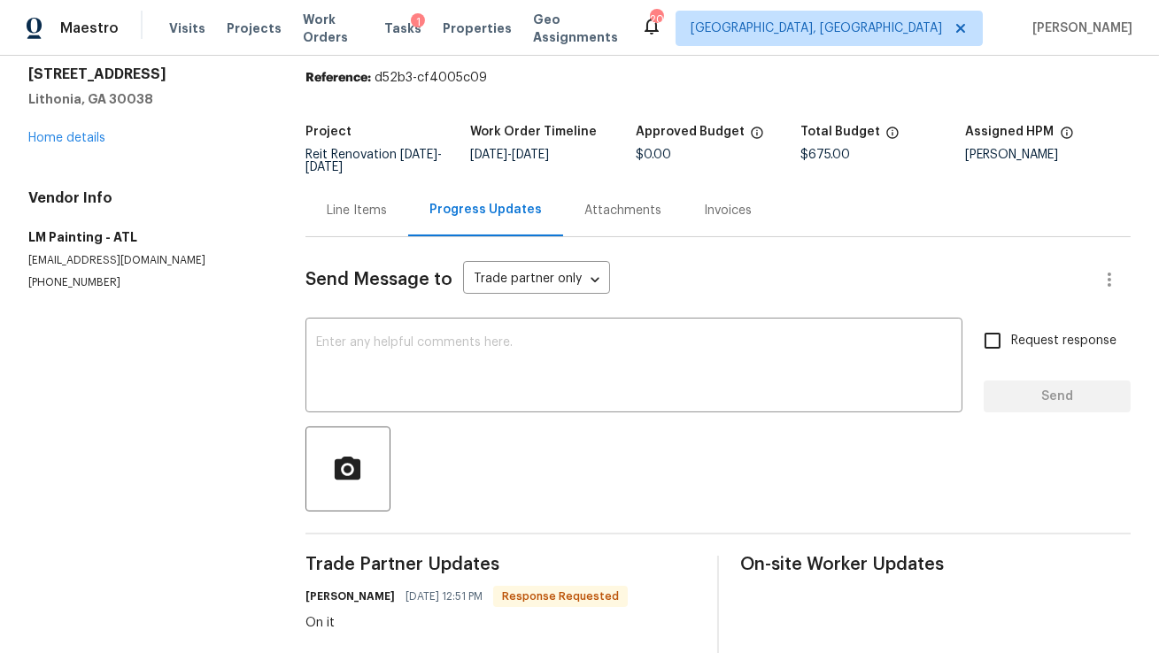
scroll to position [44, 0]
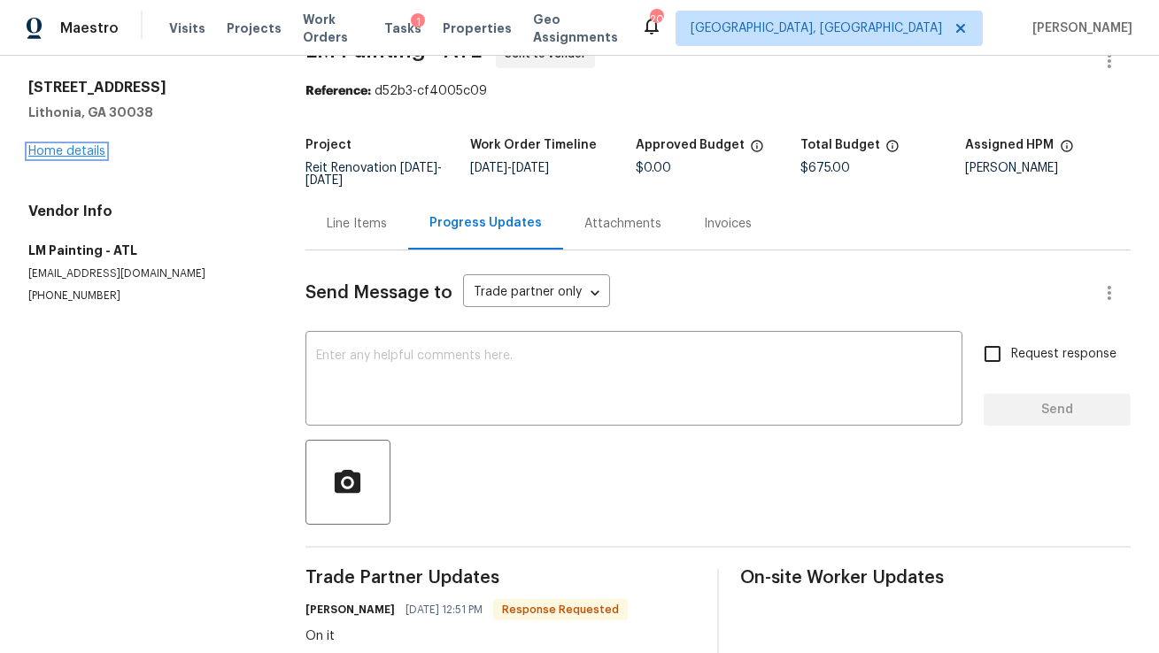
click at [81, 153] on link "Home details" at bounding box center [66, 151] width 77 height 12
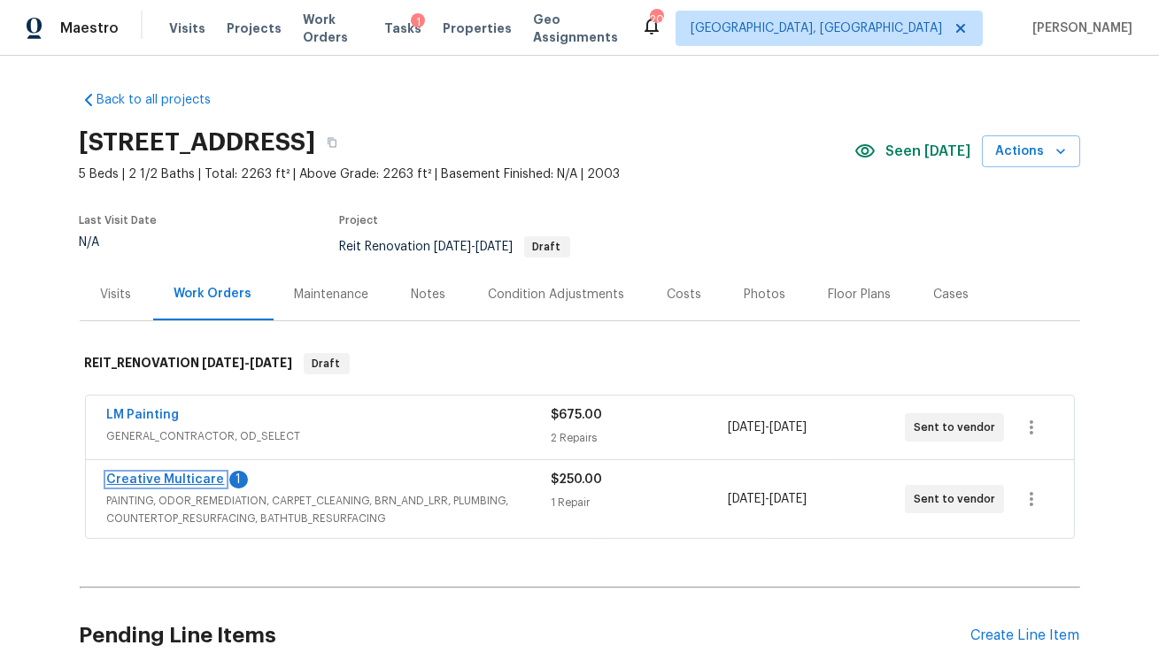
click at [191, 481] on link "Creative Multicare" at bounding box center [166, 480] width 118 height 12
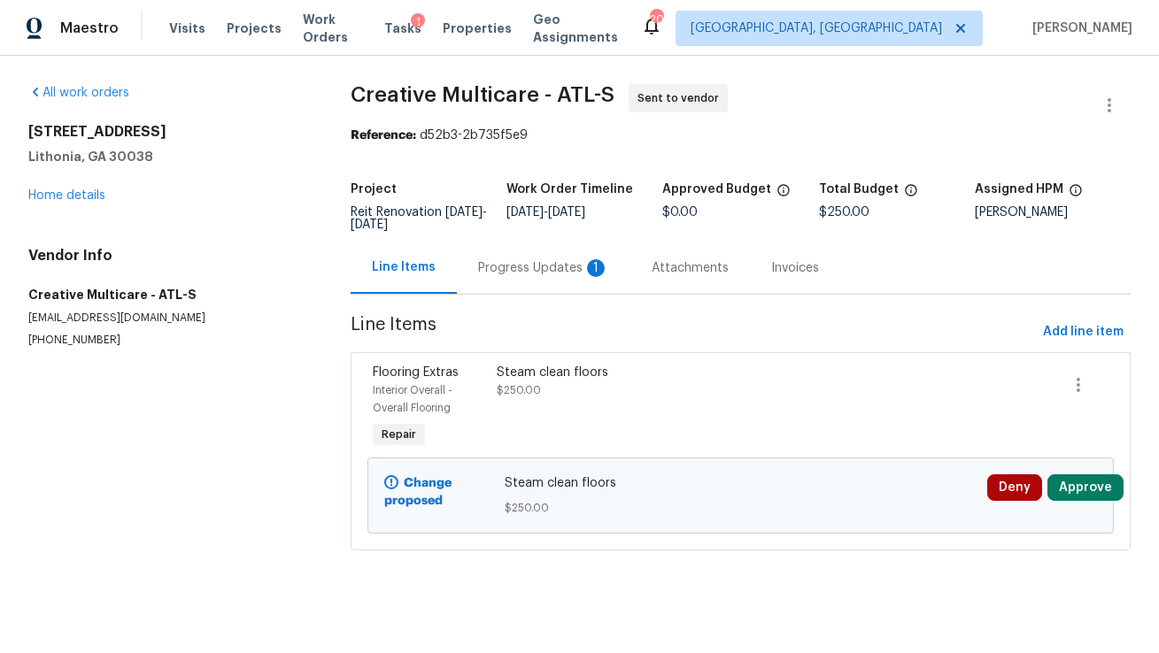
click at [508, 272] on div "Progress Updates 1" at bounding box center [543, 268] width 131 height 18
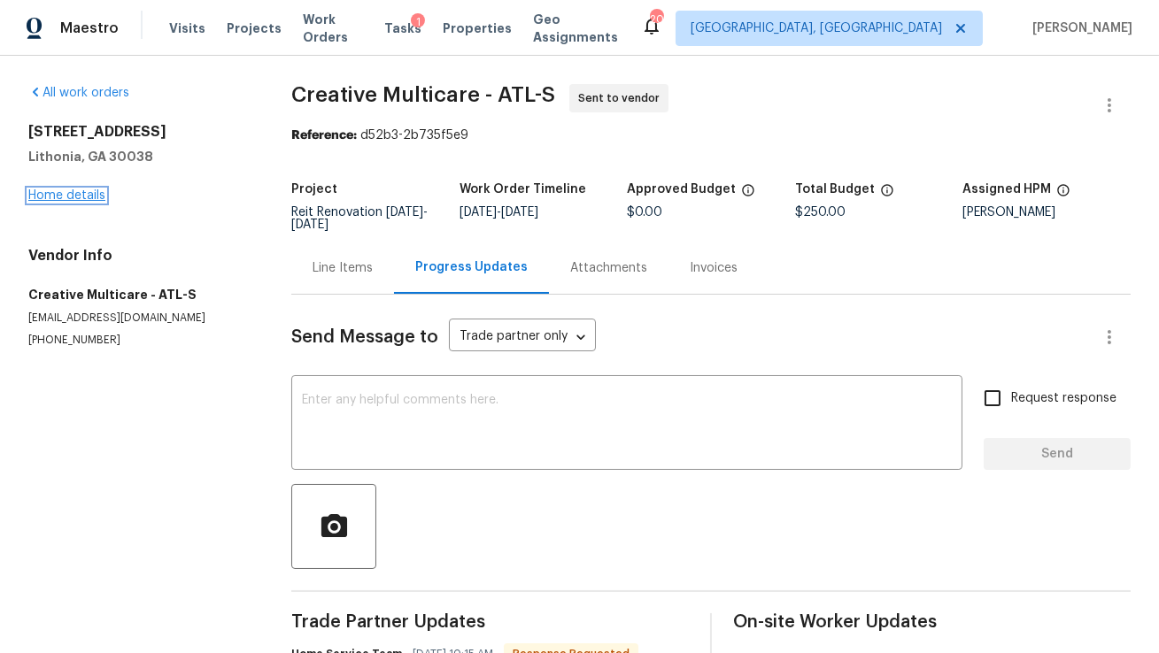
click at [68, 196] on link "Home details" at bounding box center [66, 195] width 77 height 12
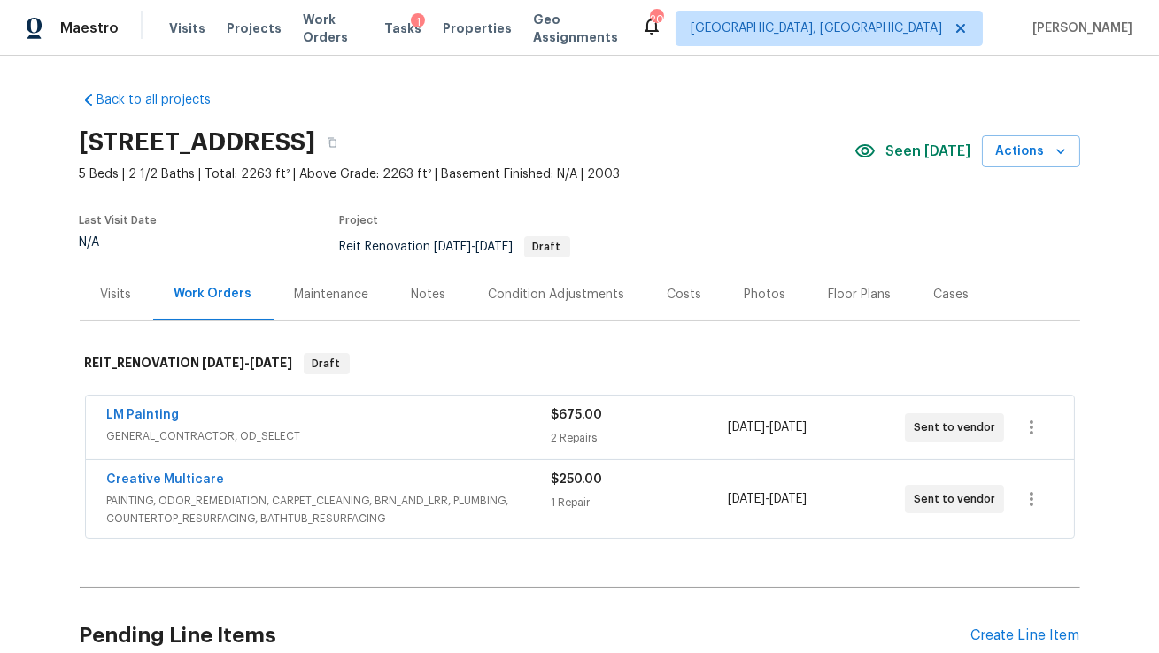
click at [680, 289] on div "Costs" at bounding box center [684, 295] width 35 height 18
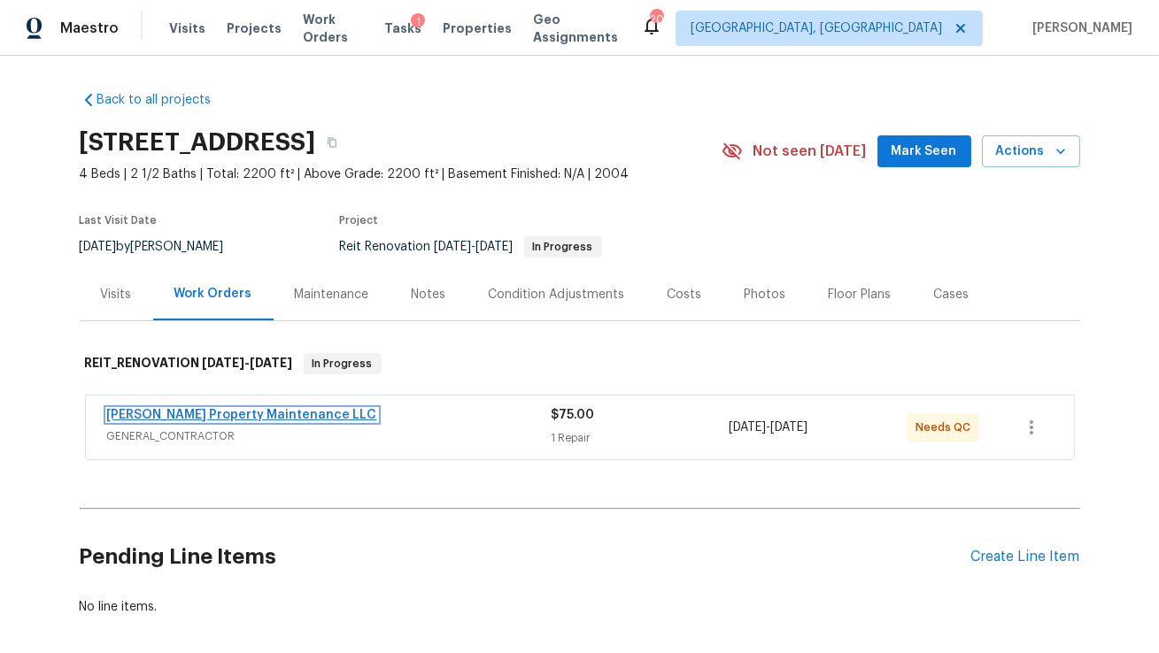
click at [238, 418] on link "[PERSON_NAME] Property Maintenance LLC" at bounding box center [242, 415] width 270 height 12
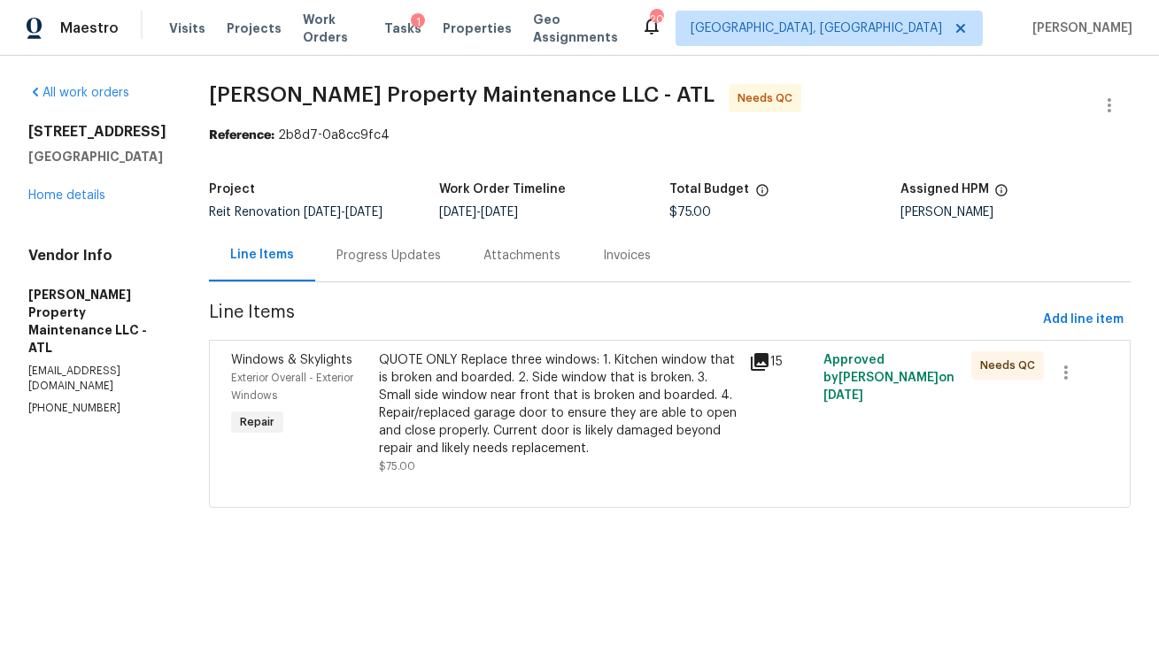
click at [390, 258] on div "Progress Updates" at bounding box center [388, 256] width 104 height 18
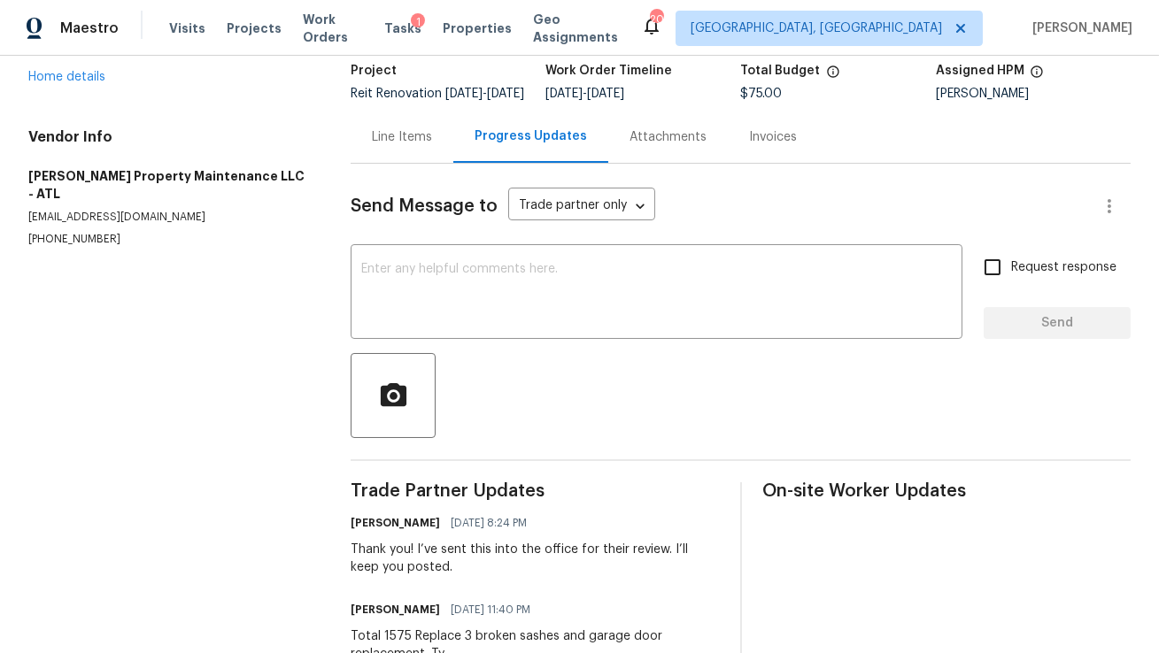
scroll to position [191, 0]
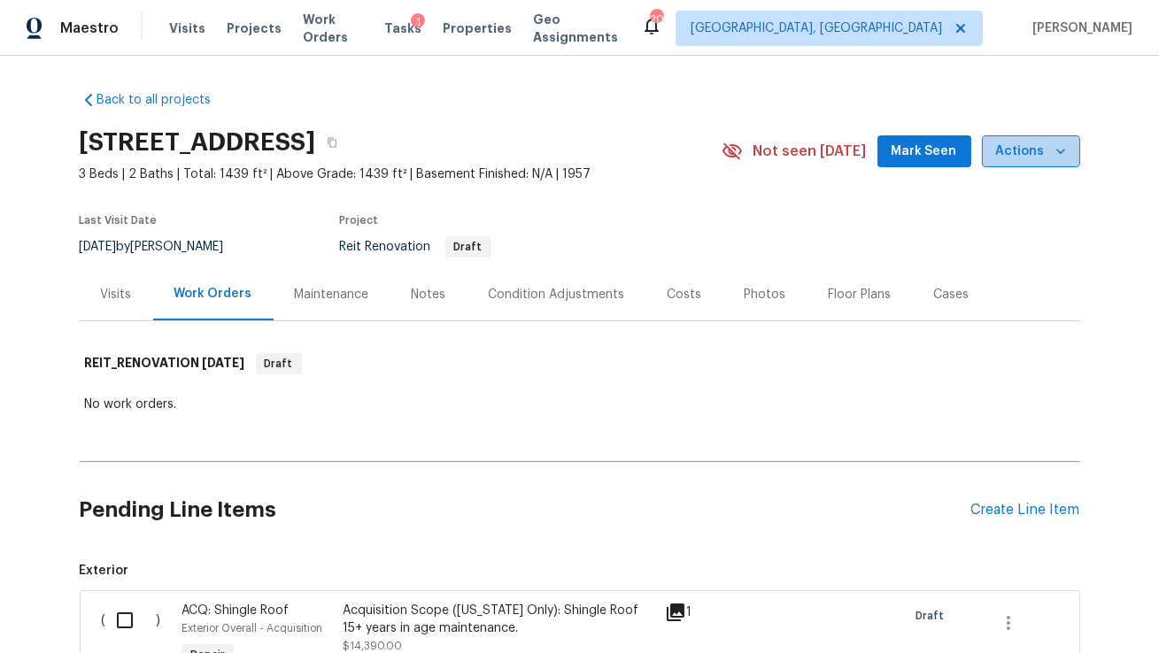
click at [1047, 151] on span "Actions" at bounding box center [1031, 152] width 70 height 22
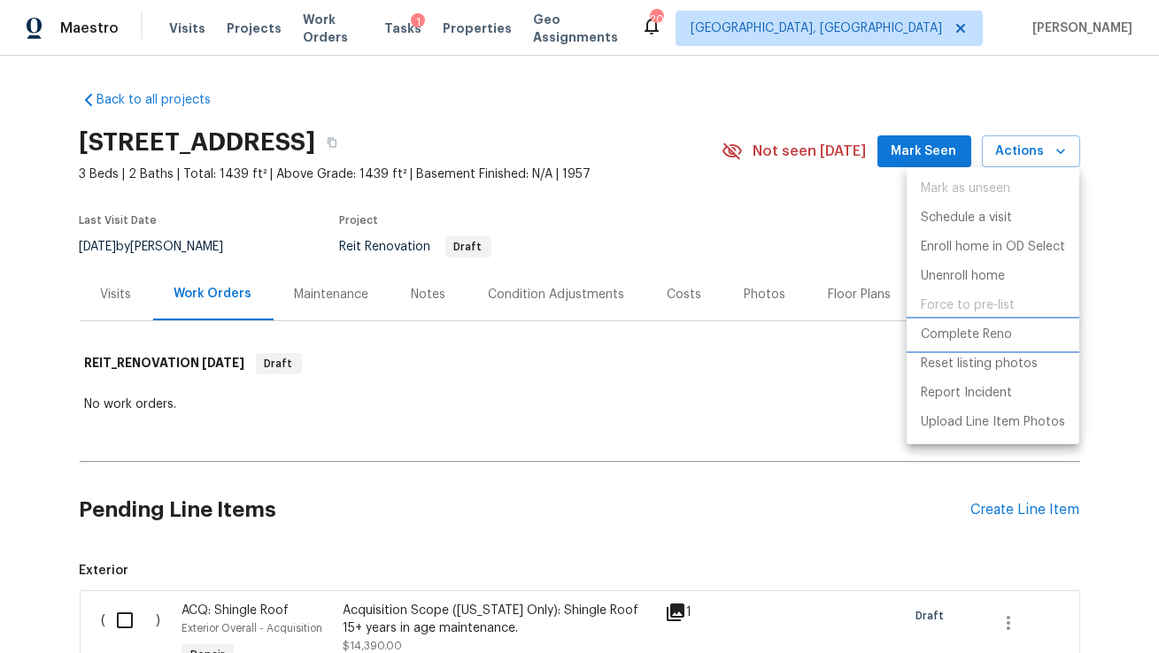
click at [972, 334] on p "Complete Reno" at bounding box center [965, 335] width 91 height 19
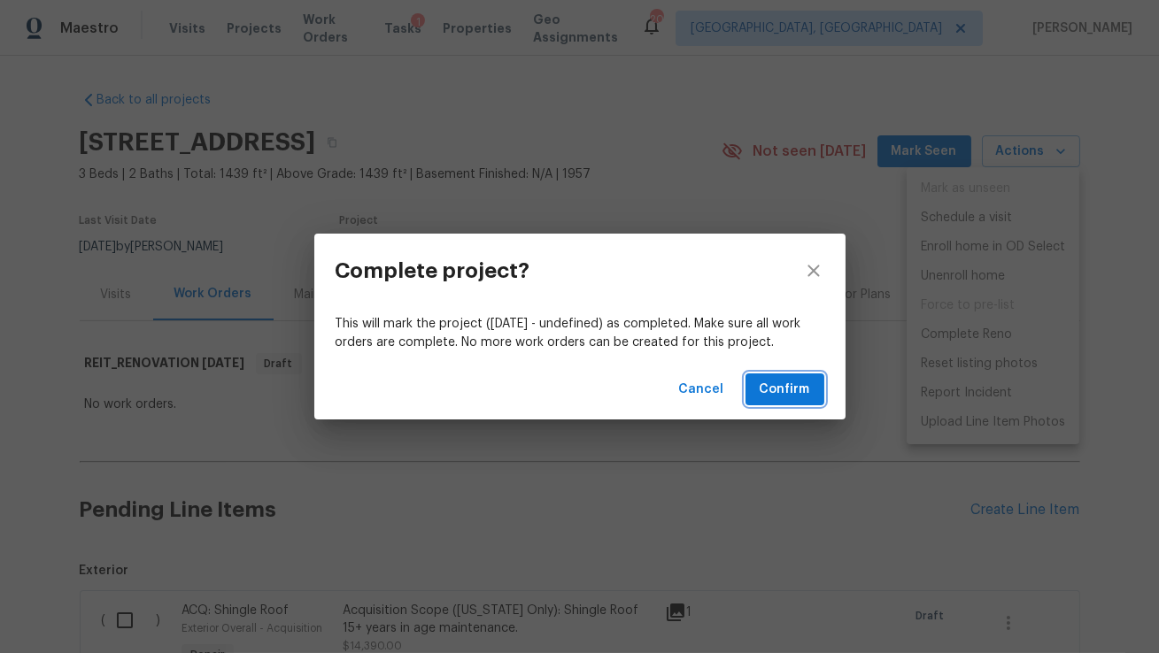
click at [765, 389] on span "Confirm" at bounding box center [784, 390] width 50 height 22
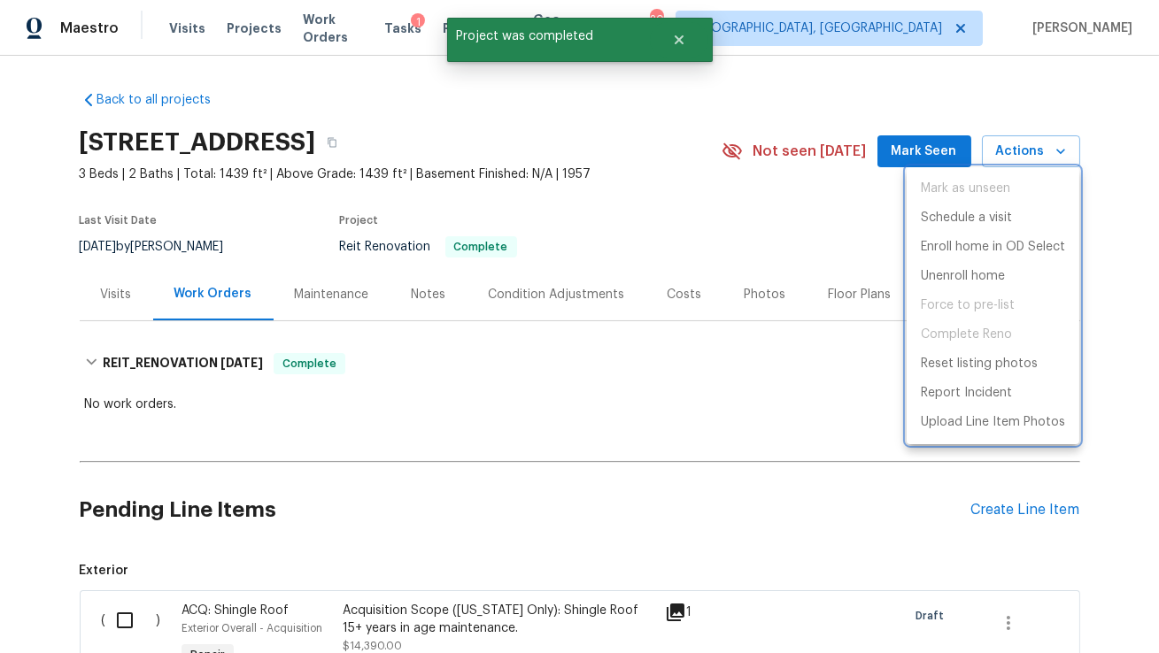
click at [683, 46] on div at bounding box center [579, 326] width 1159 height 653
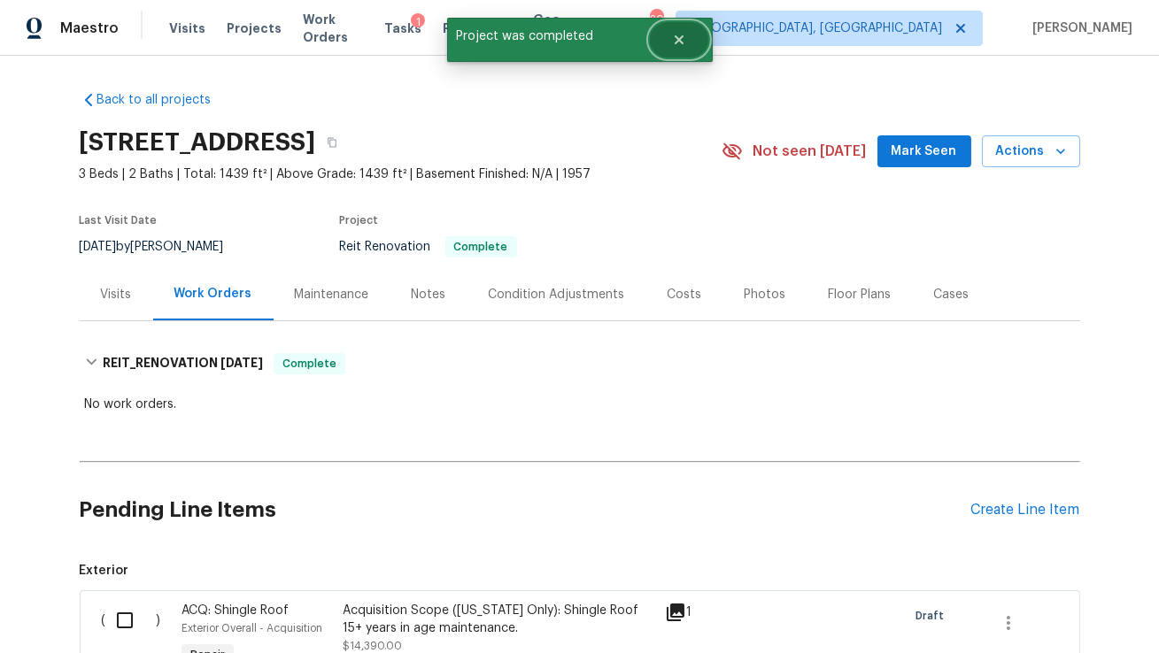
click at [682, 38] on icon "Close" at bounding box center [679, 40] width 14 height 14
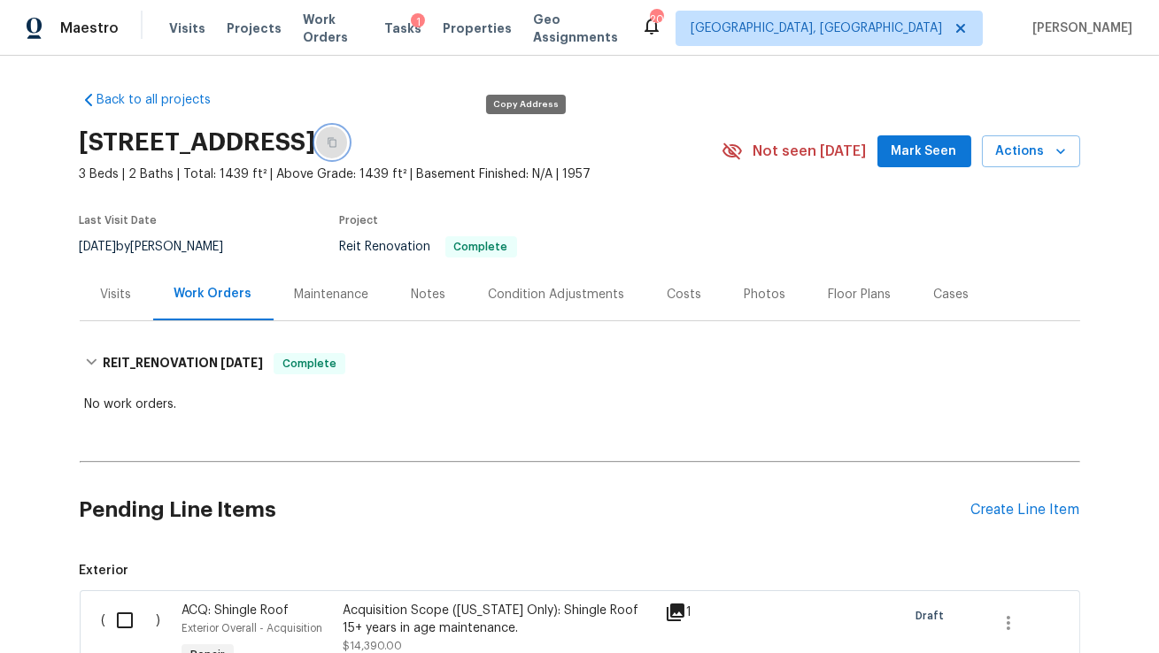
click at [337, 144] on icon "button" at bounding box center [332, 142] width 11 height 11
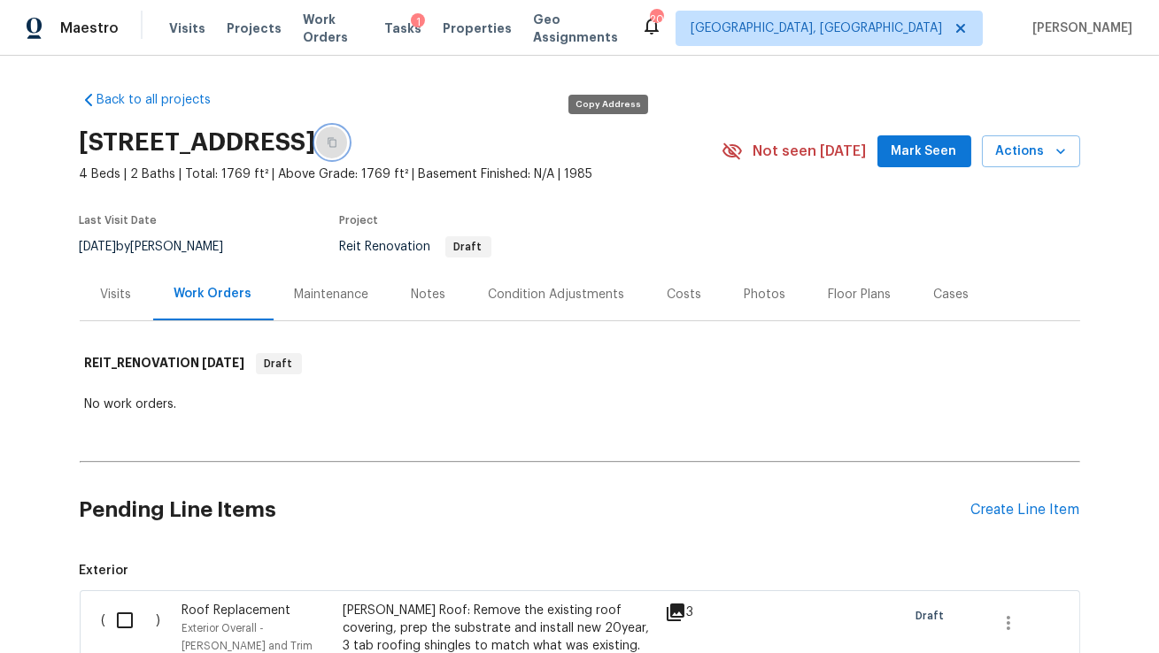
click at [337, 141] on icon "button" at bounding box center [332, 142] width 11 height 11
click at [1036, 142] on span "Actions" at bounding box center [1031, 152] width 70 height 22
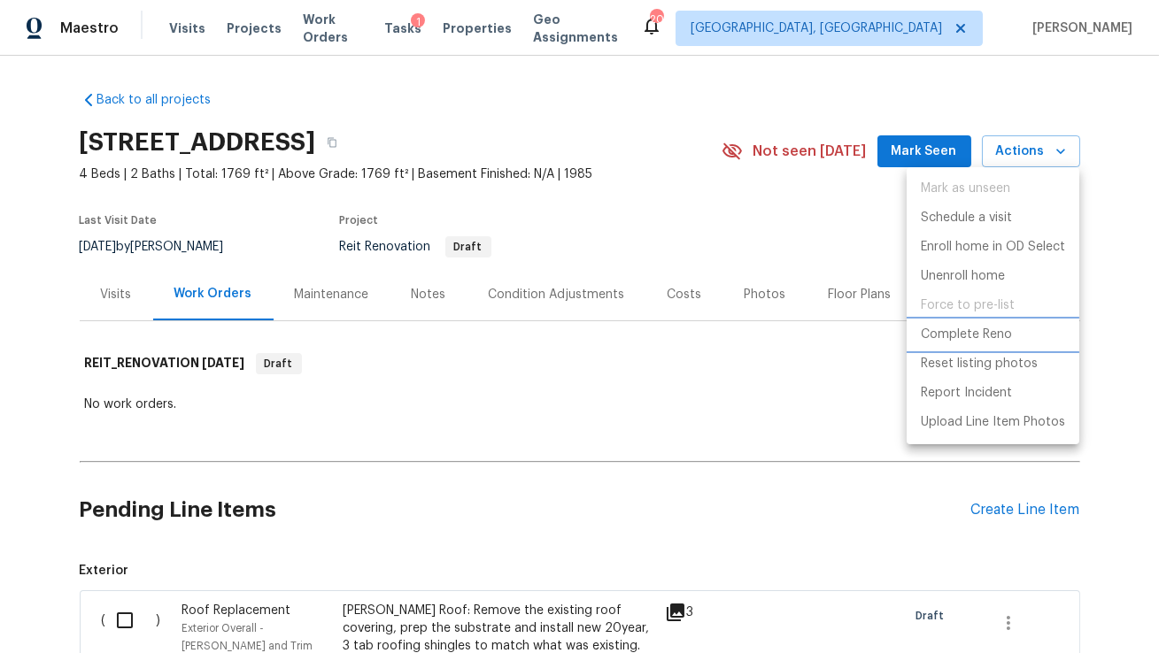
click at [986, 336] on p "Complete Reno" at bounding box center [965, 335] width 91 height 19
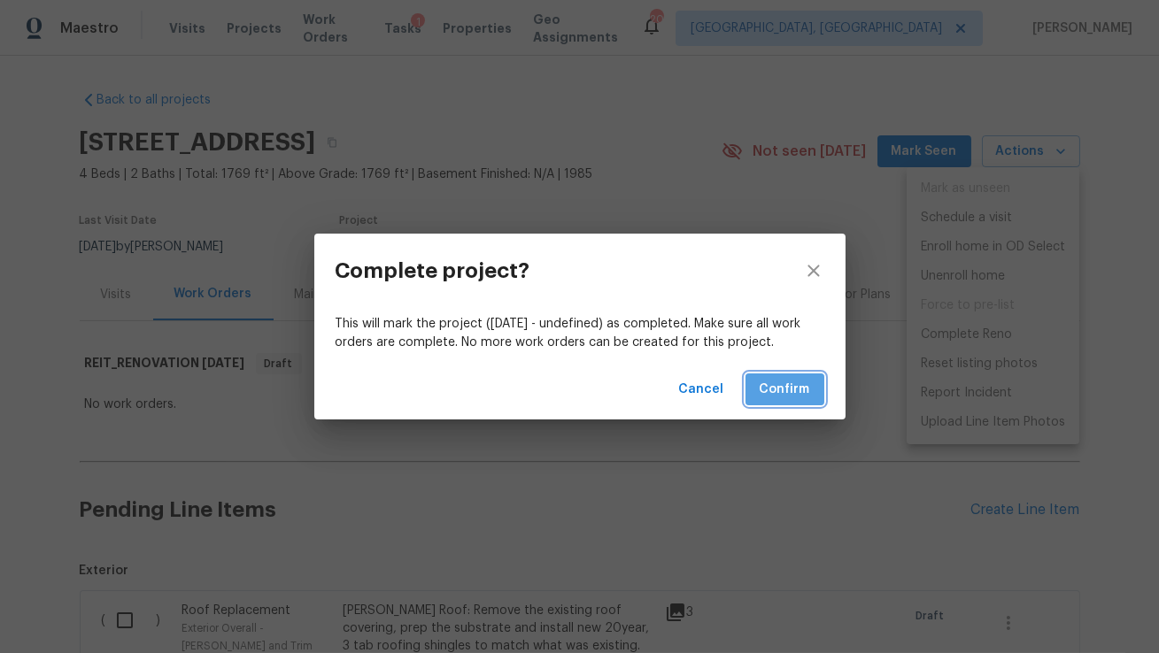
click at [775, 392] on span "Confirm" at bounding box center [784, 390] width 50 height 22
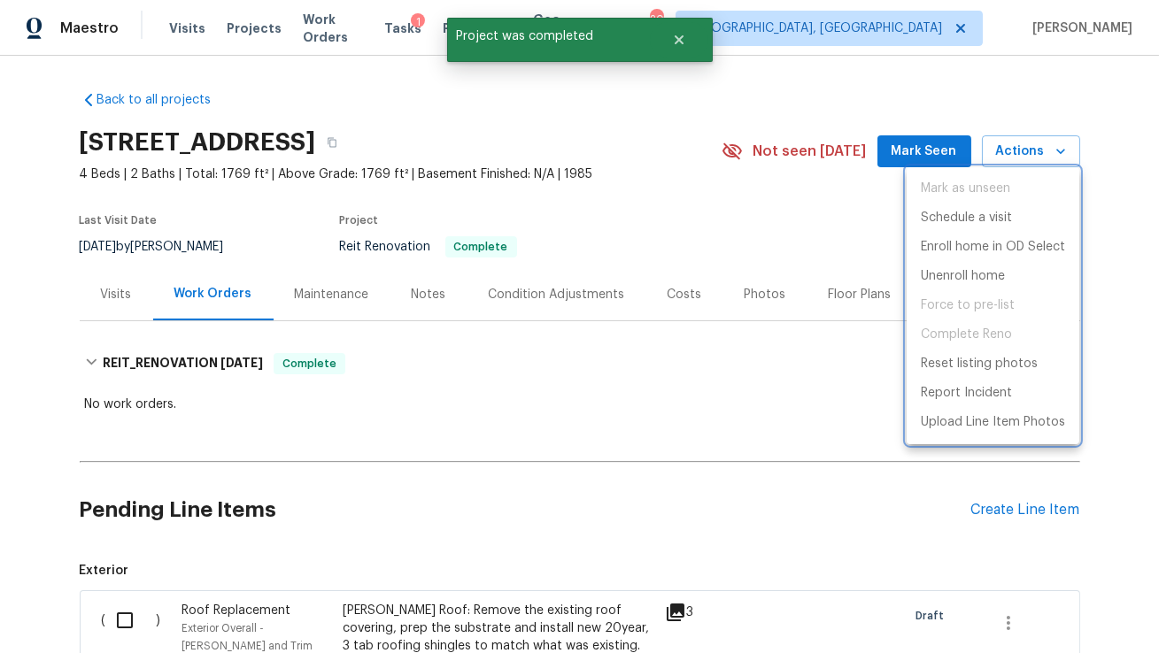
click at [670, 43] on div at bounding box center [579, 326] width 1159 height 653
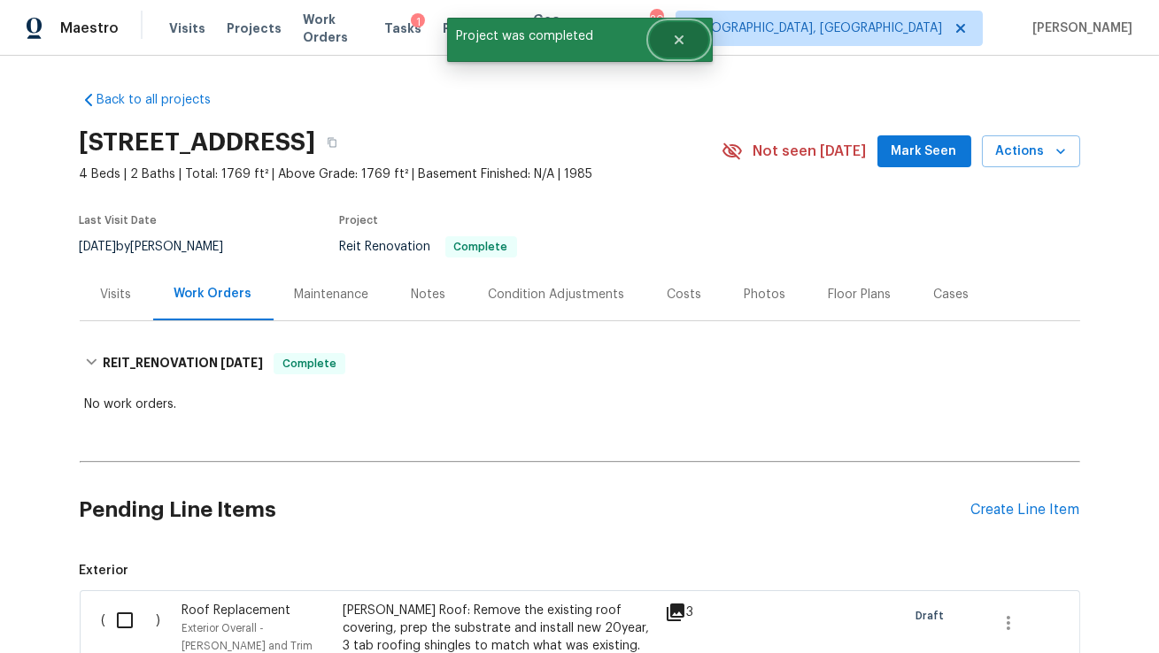
click at [678, 41] on icon "Close" at bounding box center [678, 39] width 9 height 9
